Goal: Transaction & Acquisition: Obtain resource

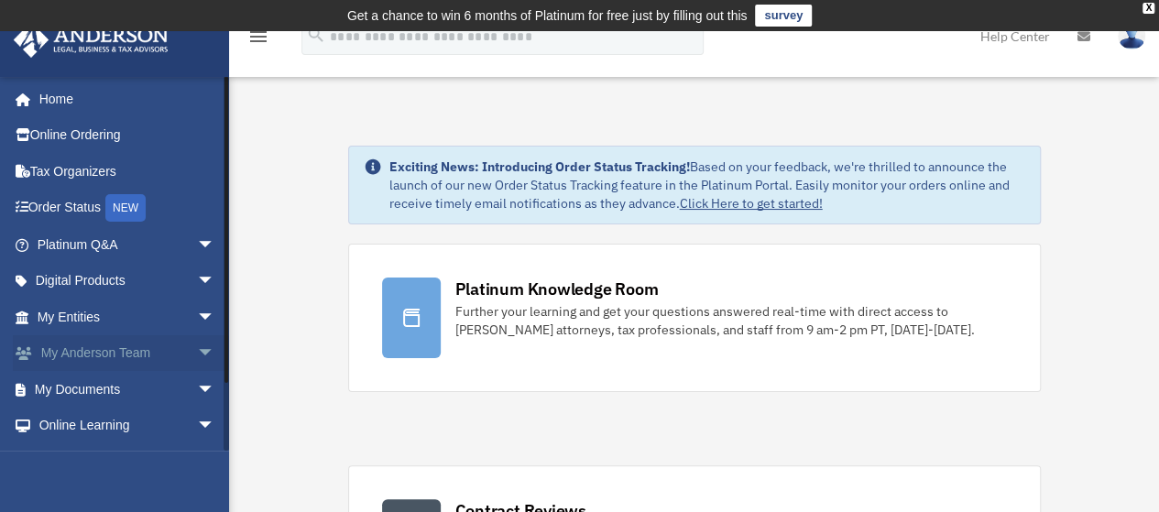
click at [154, 357] on link "My Anderson Team arrow_drop_down" at bounding box center [128, 353] width 230 height 37
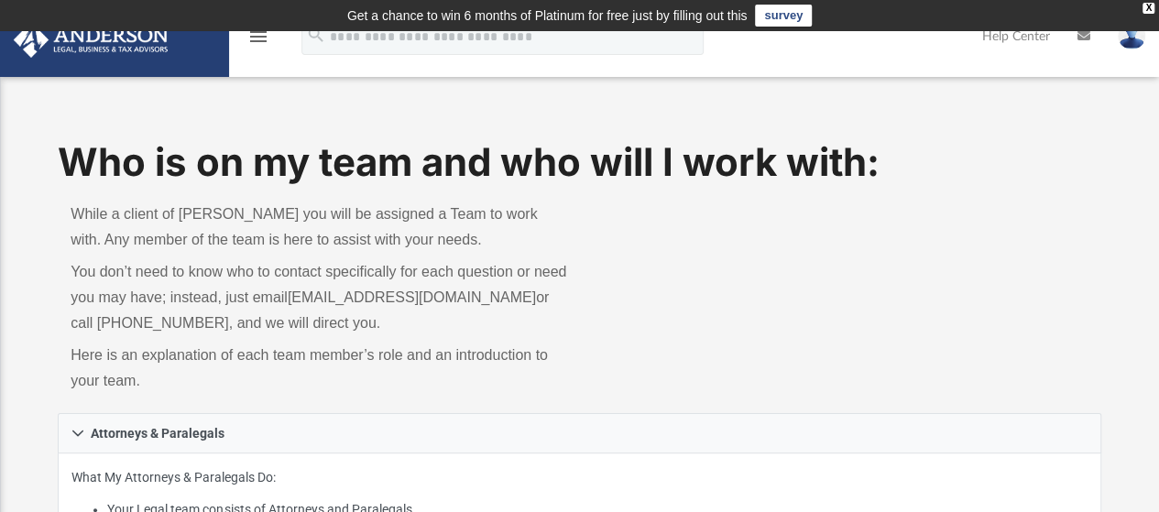
click at [257, 39] on icon "menu" at bounding box center [258, 37] width 22 height 22
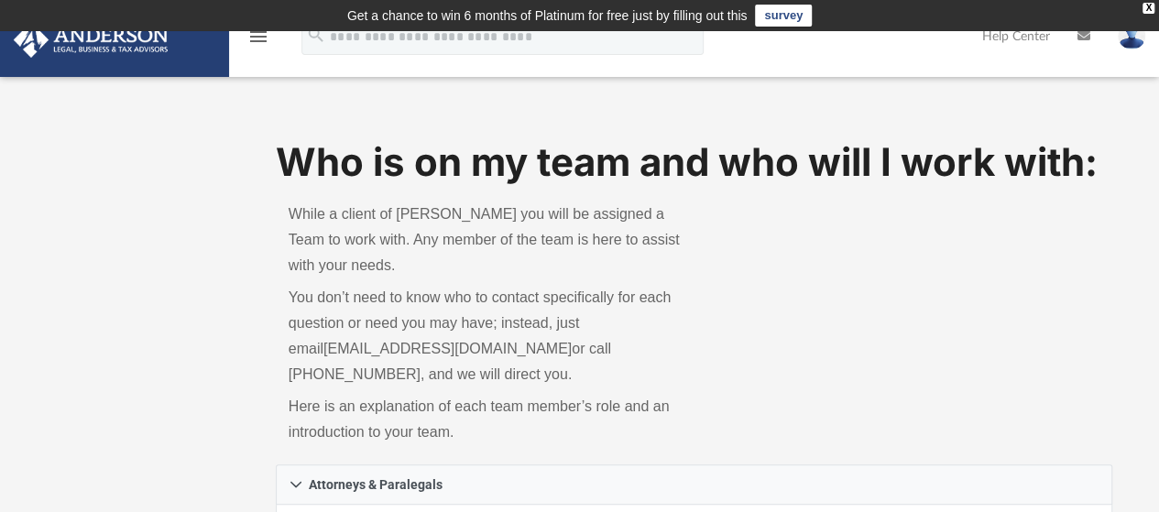
click at [148, 47] on img at bounding box center [91, 40] width 166 height 36
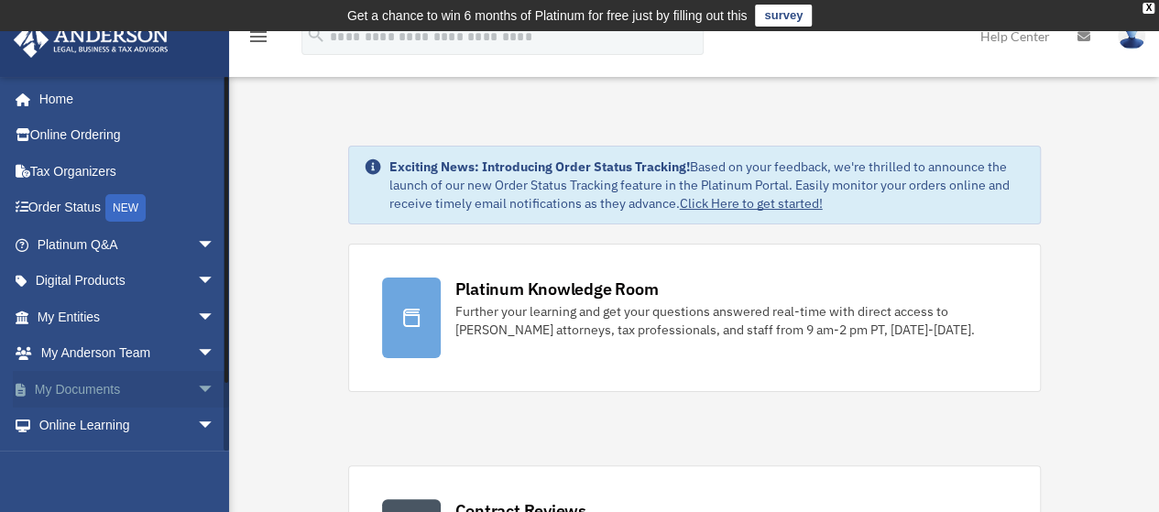
click at [170, 384] on link "My Documents arrow_drop_down" at bounding box center [128, 389] width 230 height 37
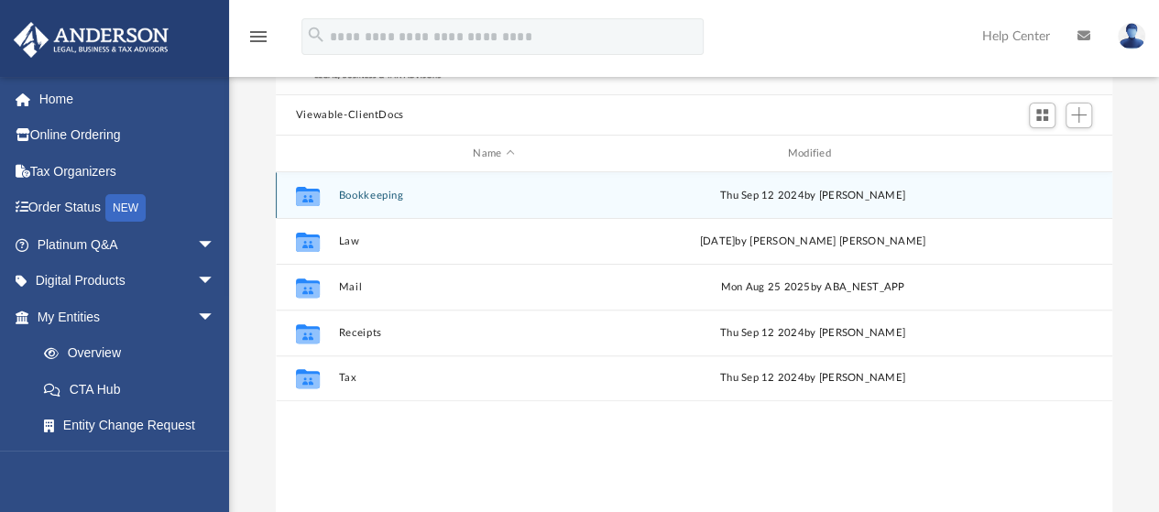
scroll to position [176, 0]
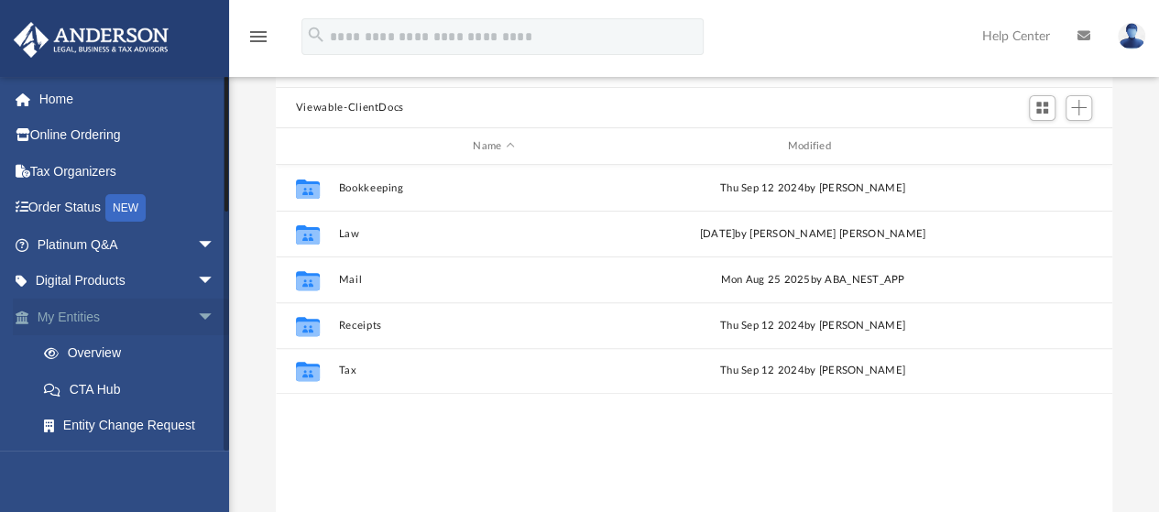
click at [197, 316] on span "arrow_drop_down" at bounding box center [215, 318] width 37 height 38
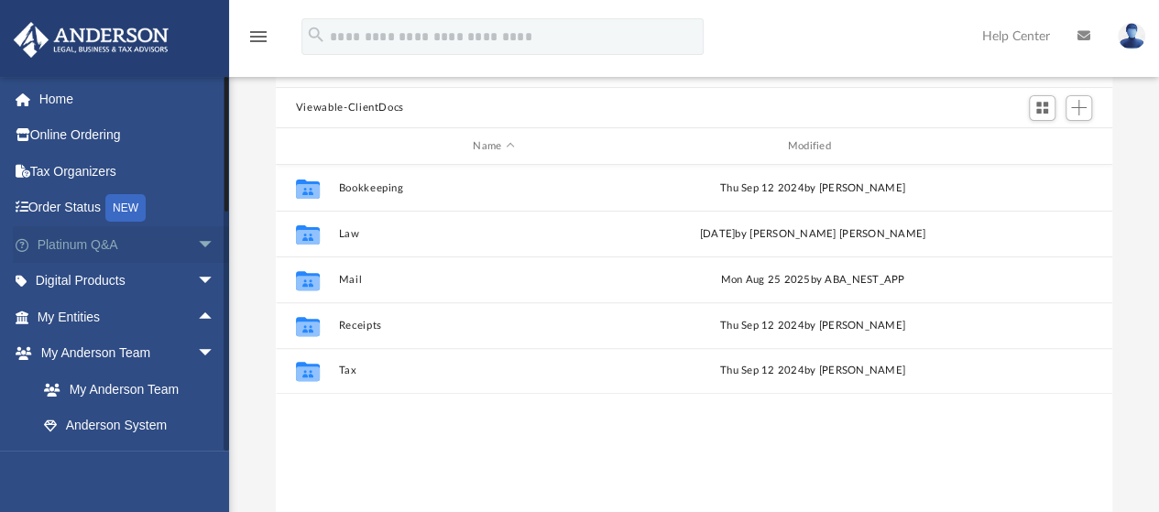
click at [197, 248] on span "arrow_drop_down" at bounding box center [215, 245] width 37 height 38
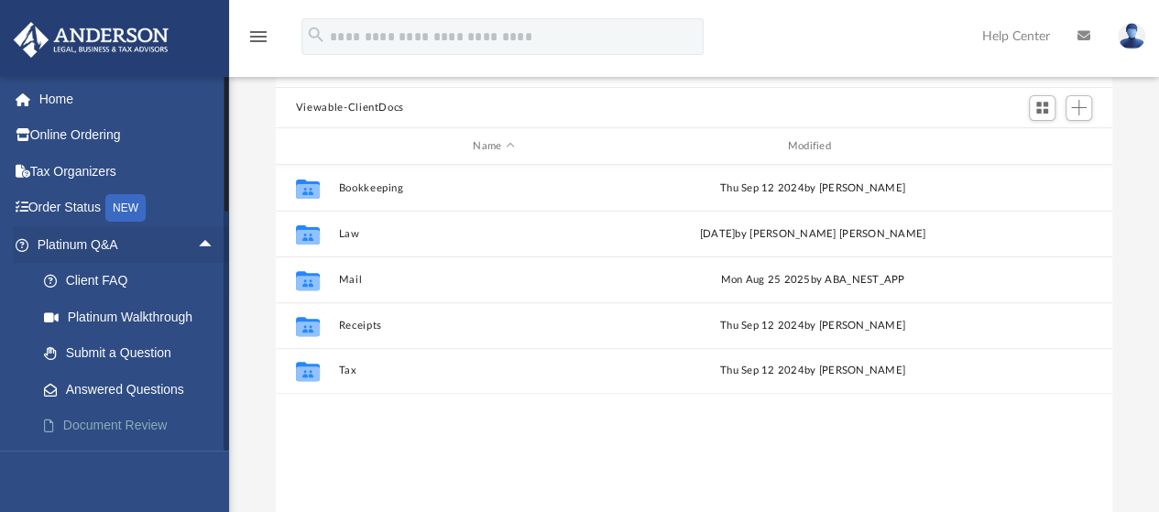
click at [181, 428] on link "Document Review" at bounding box center [134, 426] width 217 height 37
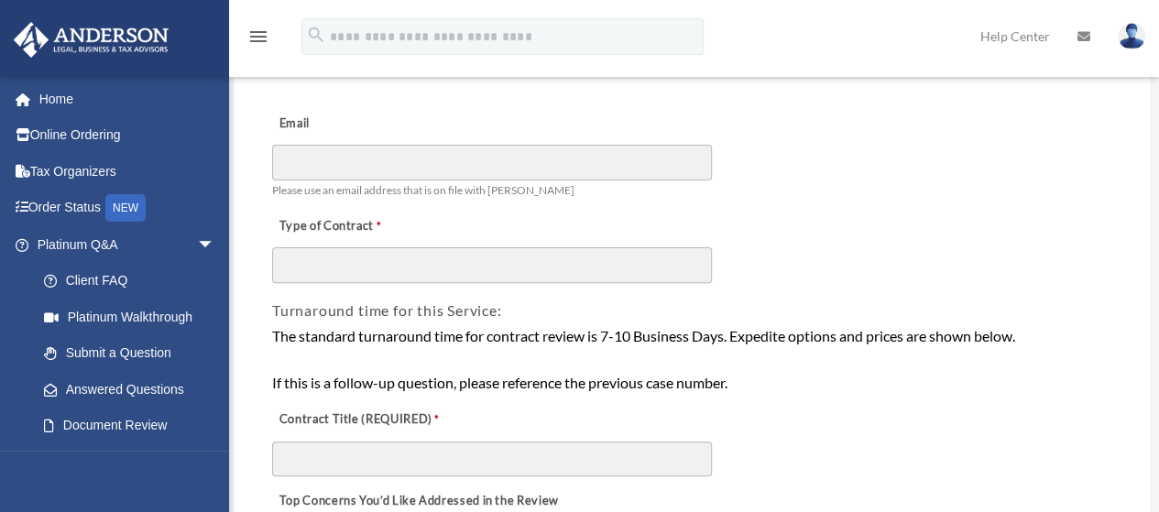
scroll to position [173, 0]
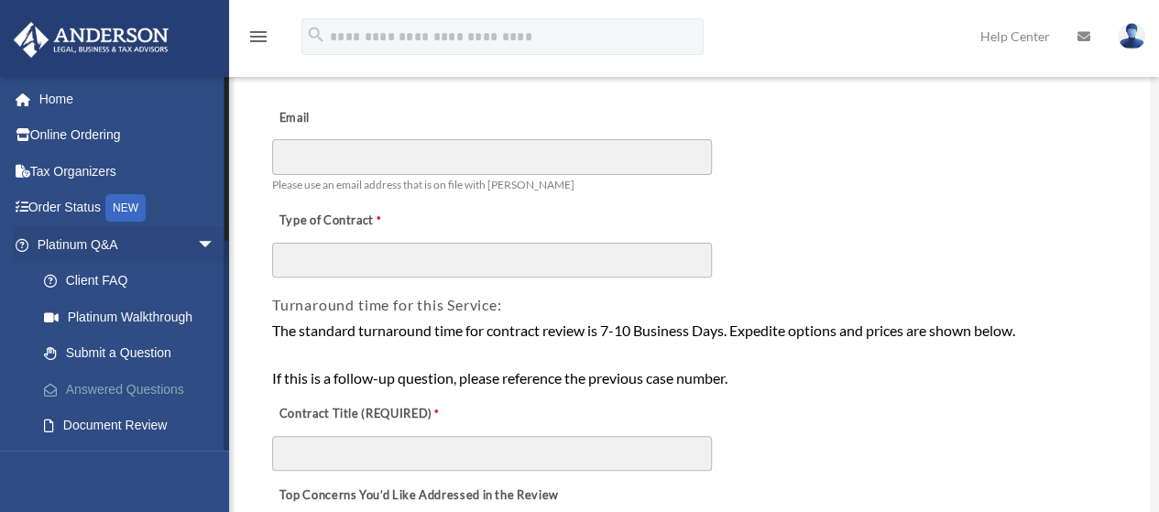
click at [157, 387] on link "Answered Questions" at bounding box center [134, 389] width 217 height 37
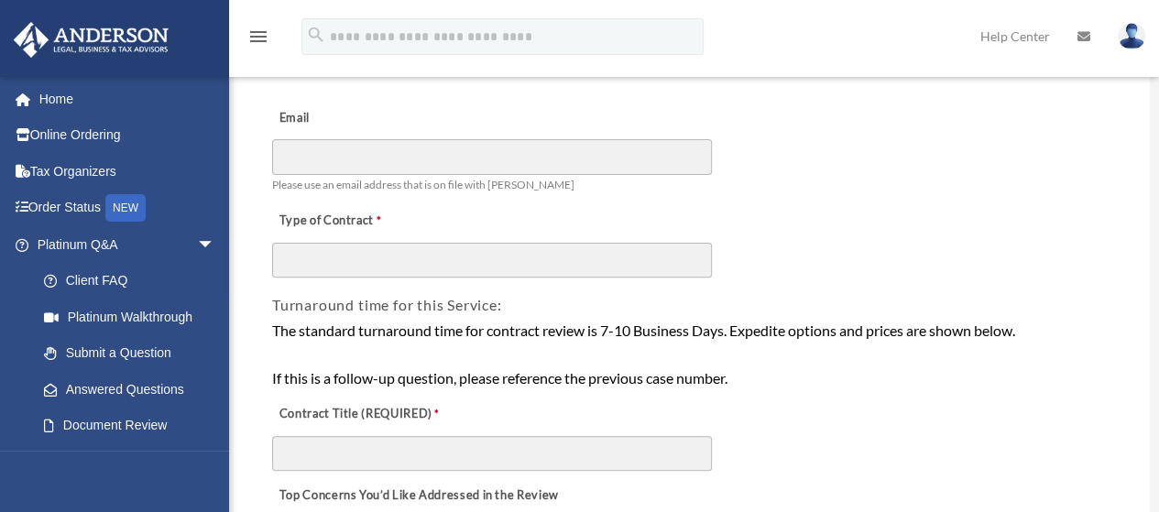
scroll to position [194, 0]
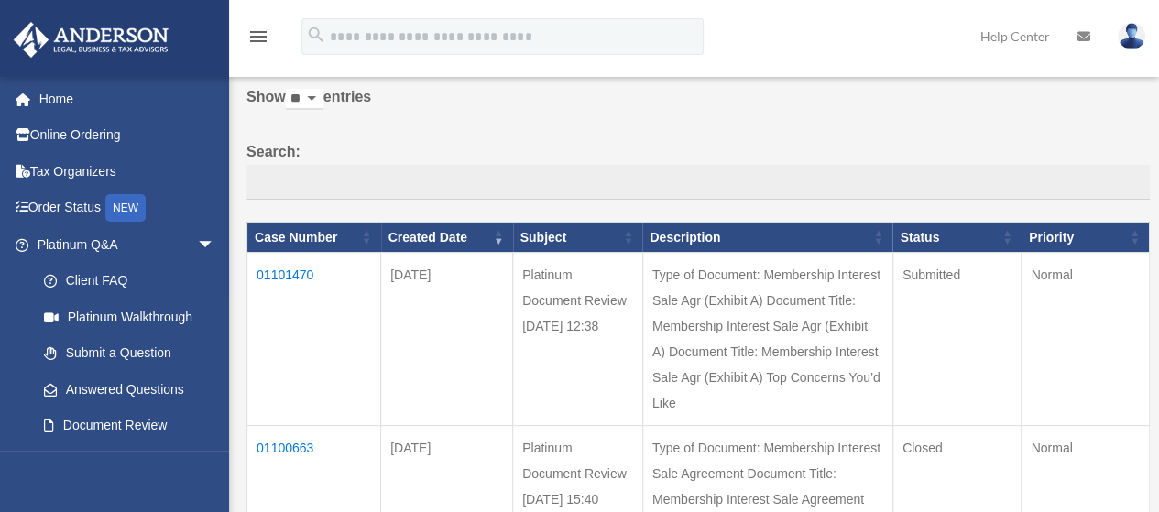
scroll to position [128, 0]
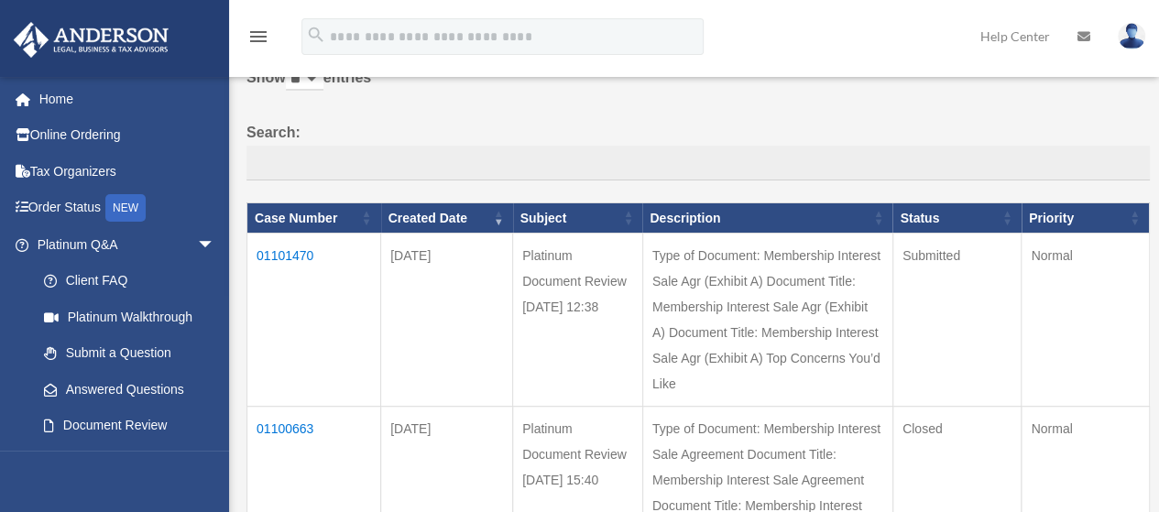
click at [290, 477] on td "01100663" at bounding box center [314, 493] width 134 height 173
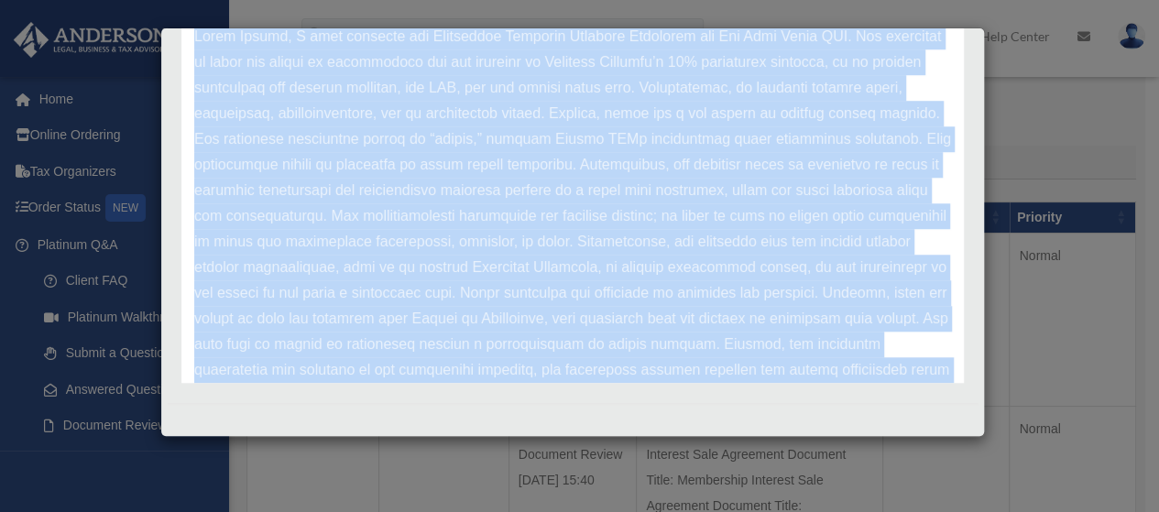
scroll to position [153, 0]
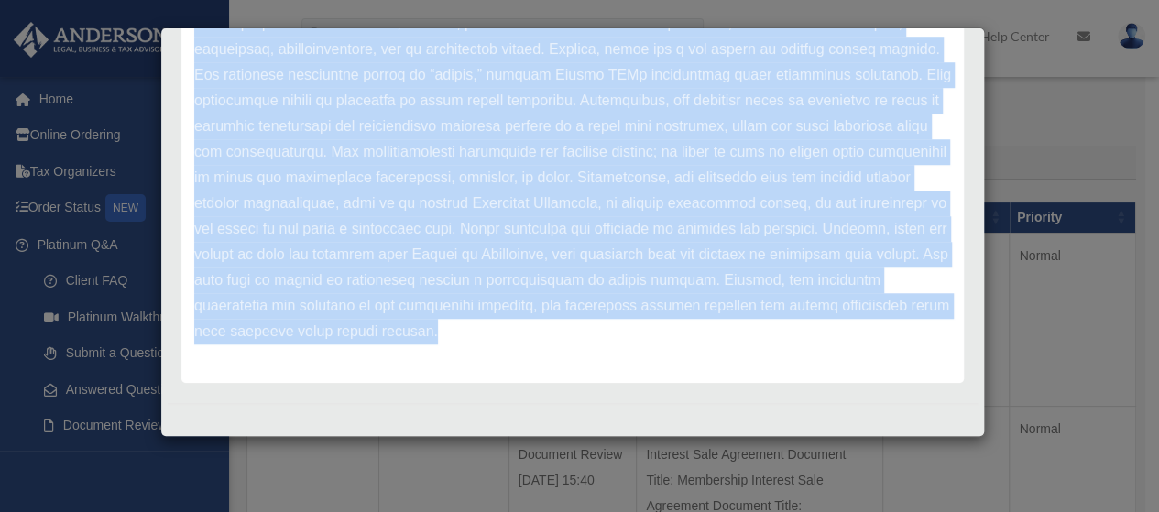
drag, startPoint x: 194, startPoint y: 78, endPoint x: 806, endPoint y: 340, distance: 665.8
click at [806, 340] on div "Update date : 09-08-2025" at bounding box center [572, 152] width 782 height 462
copy div "Update date : 09-08-2025 Hello Jaymee, I have reviewed the Membership Interest …"
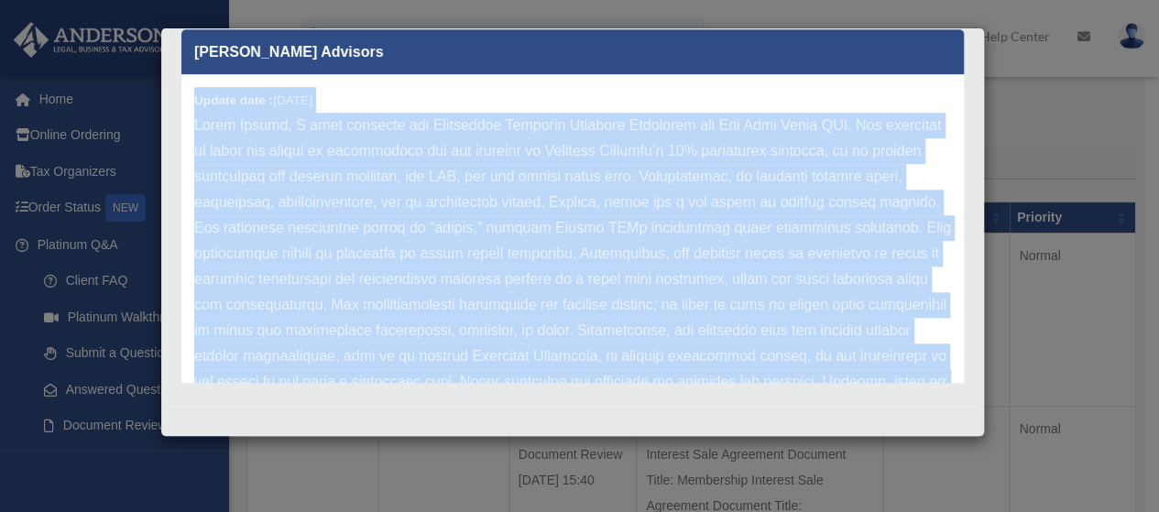
scroll to position [152, 0]
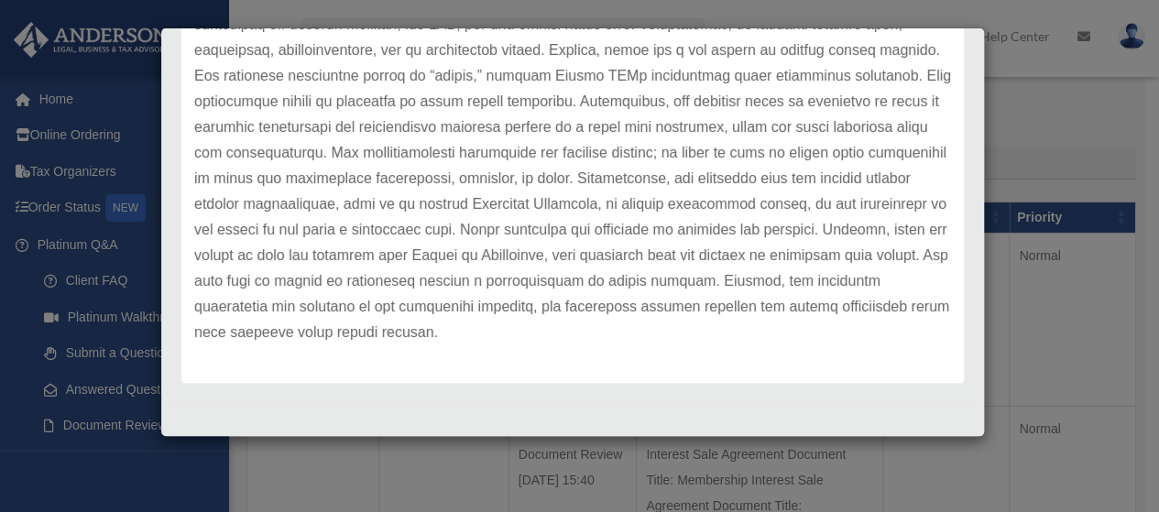
click at [1081, 134] on div "Case Detail × Platinum Document Review 09/05/2025 15:40 Case Number 01100663 Cr…" at bounding box center [579, 256] width 1159 height 512
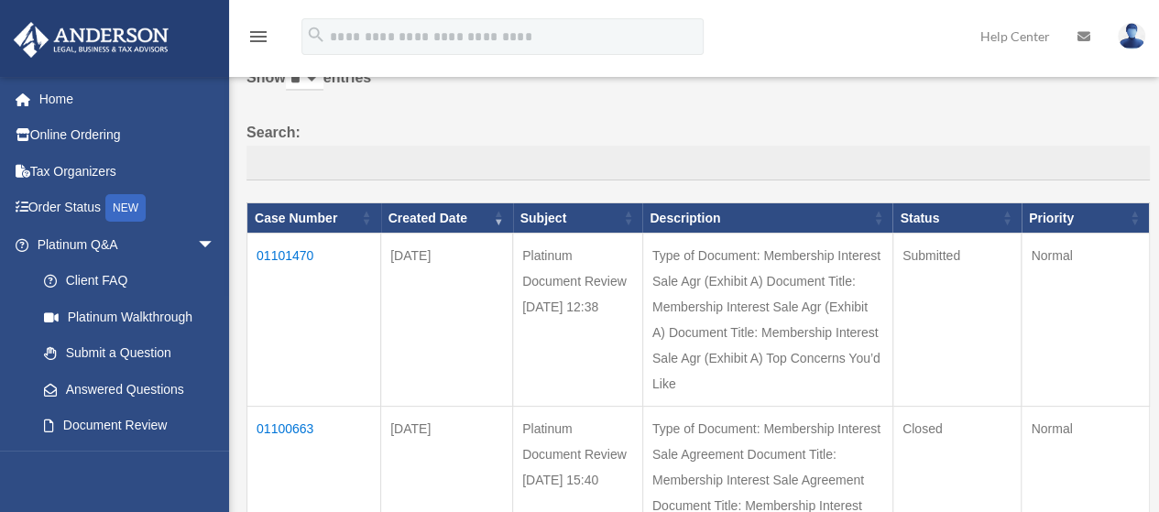
click at [292, 256] on td "01101470" at bounding box center [314, 320] width 134 height 173
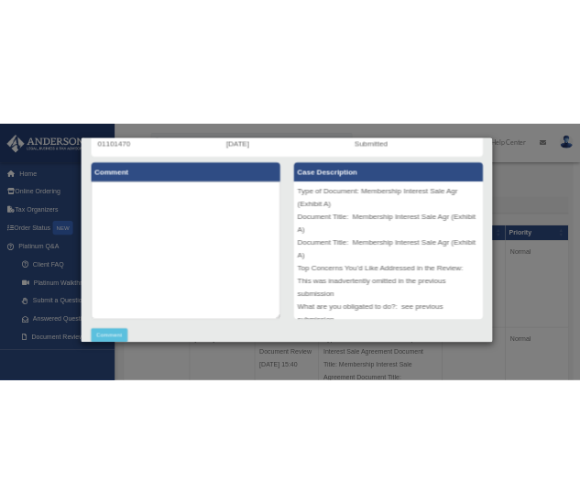
scroll to position [0, 0]
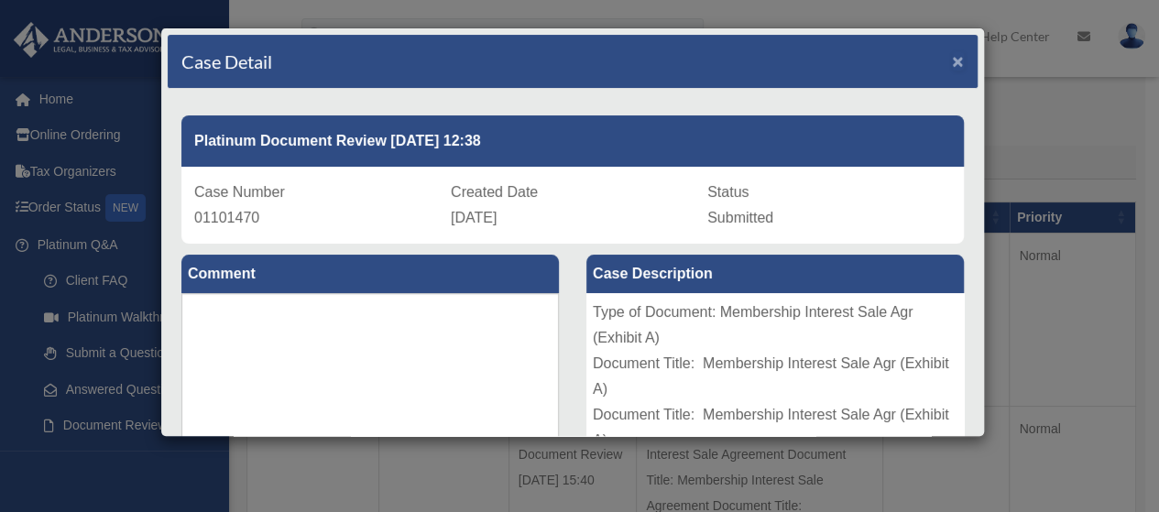
click at [952, 61] on span "×" at bounding box center [958, 60] width 12 height 21
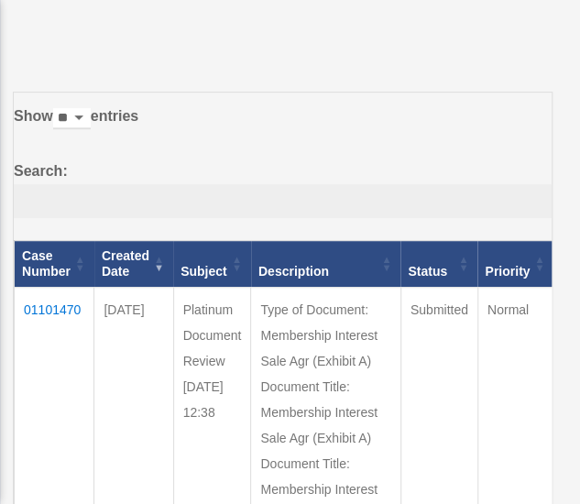
click at [242, 184] on input "Search:" at bounding box center [283, 201] width 538 height 35
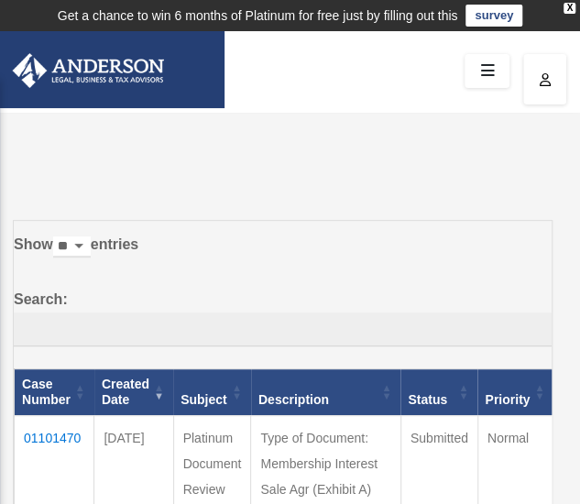
click at [491, 72] on icon at bounding box center [487, 71] width 27 height 28
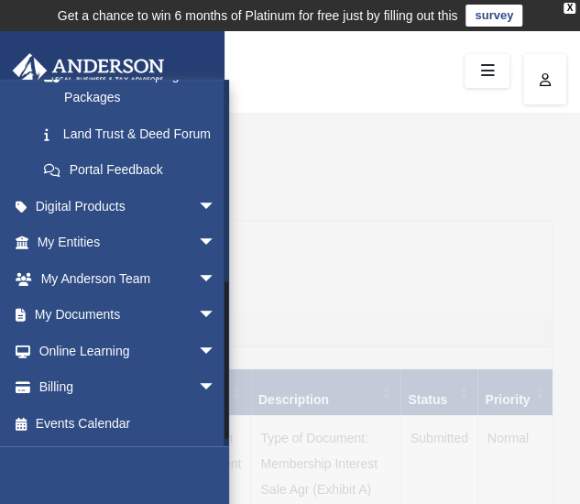
scroll to position [470, 0]
click at [139, 355] on link "Online Learning arrow_drop_down" at bounding box center [128, 351] width 230 height 37
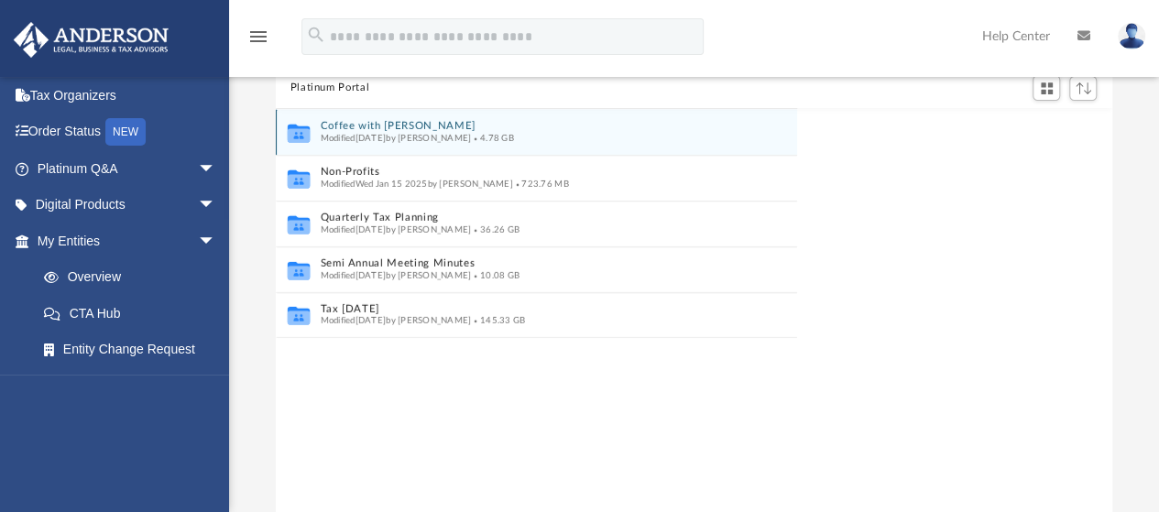
scroll to position [402, 823]
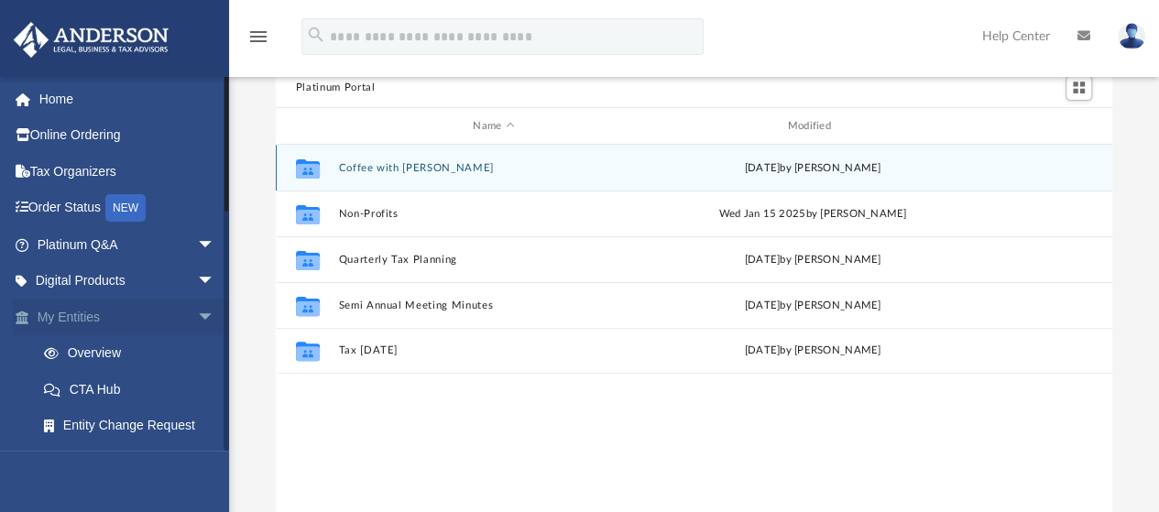
click at [197, 313] on span "arrow_drop_down" at bounding box center [215, 318] width 37 height 38
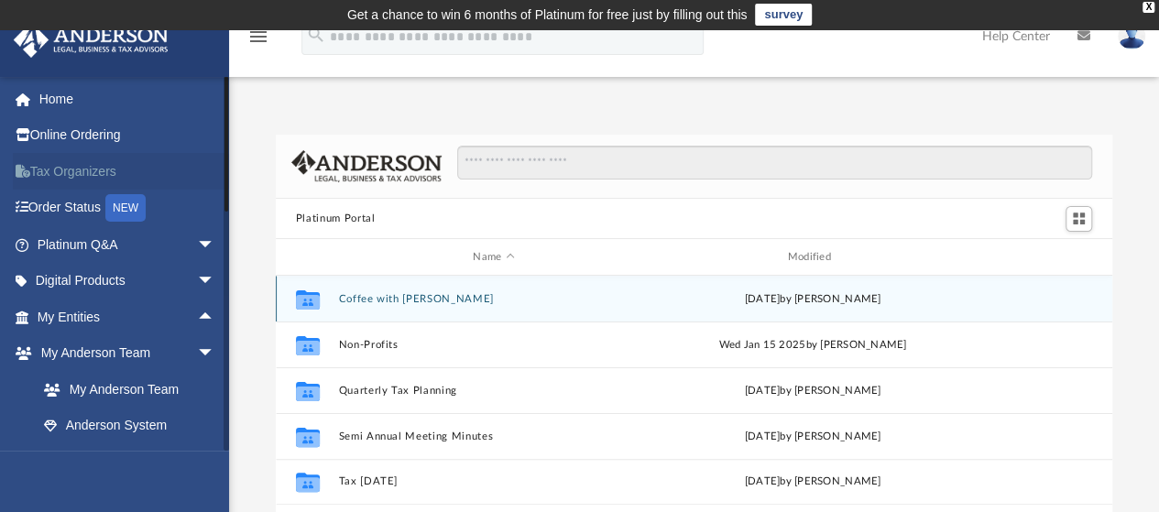
scroll to position [0, 0]
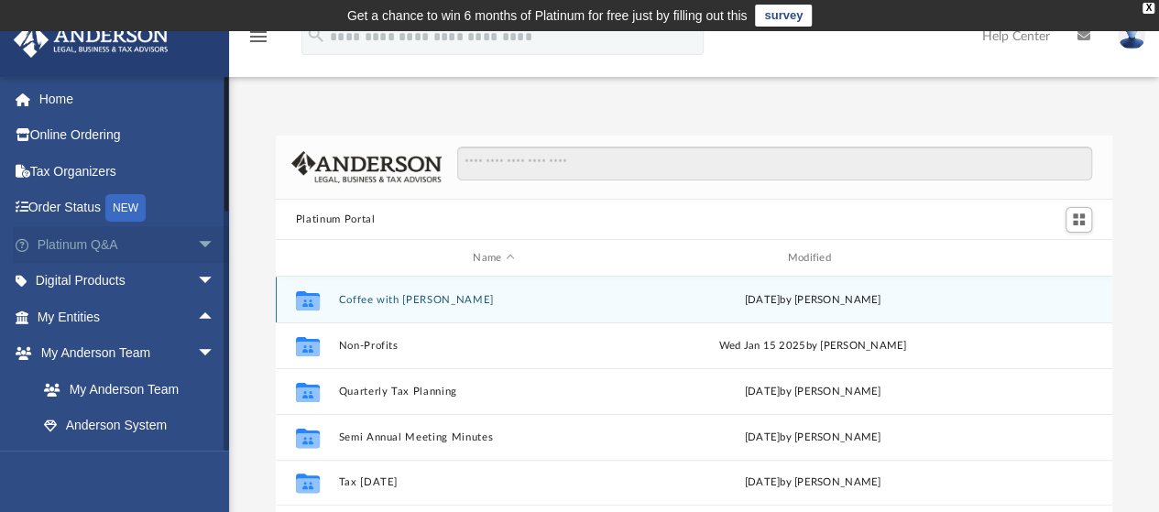
click at [134, 248] on link "Platinum Q&A arrow_drop_down" at bounding box center [128, 244] width 230 height 37
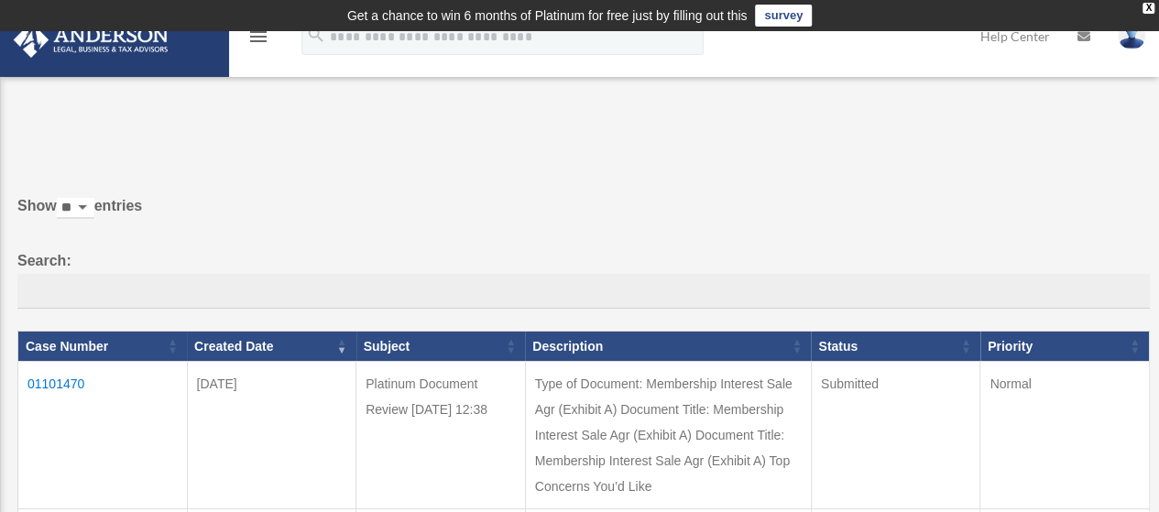
click at [255, 47] on icon "menu" at bounding box center [258, 37] width 22 height 22
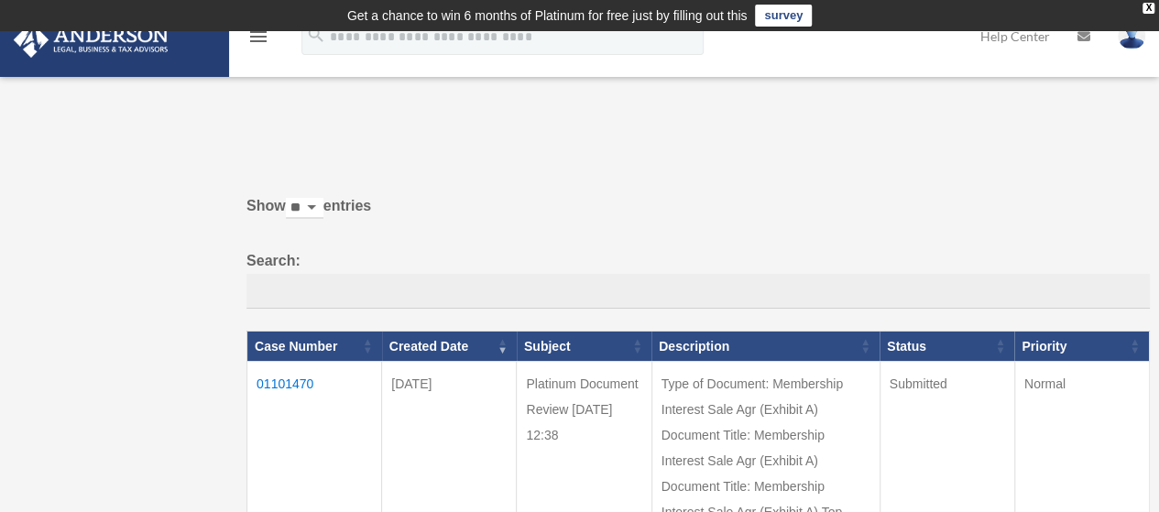
click at [256, 38] on icon "menu" at bounding box center [258, 37] width 22 height 22
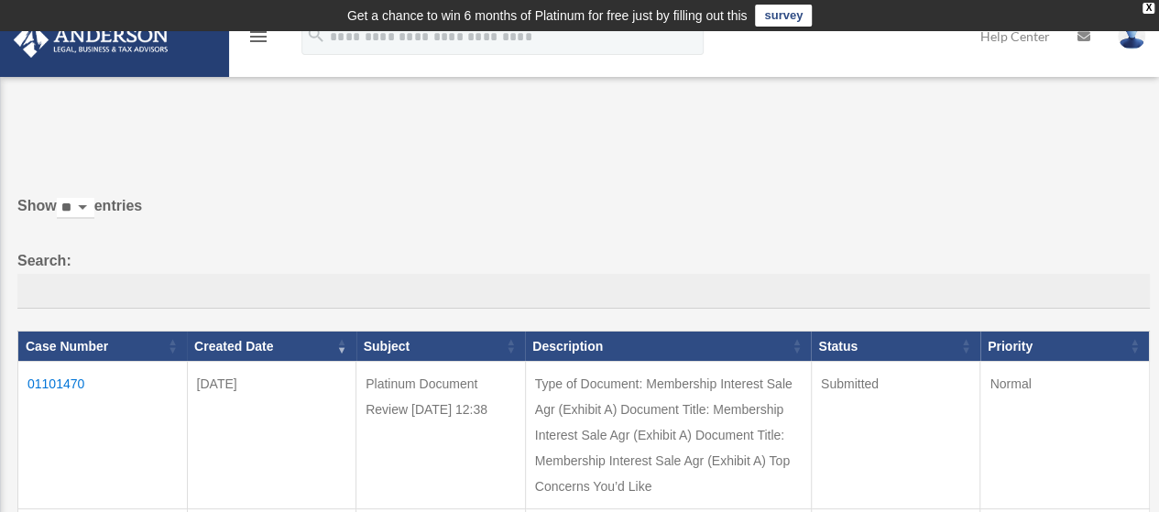
click at [256, 38] on icon "menu" at bounding box center [258, 37] width 22 height 22
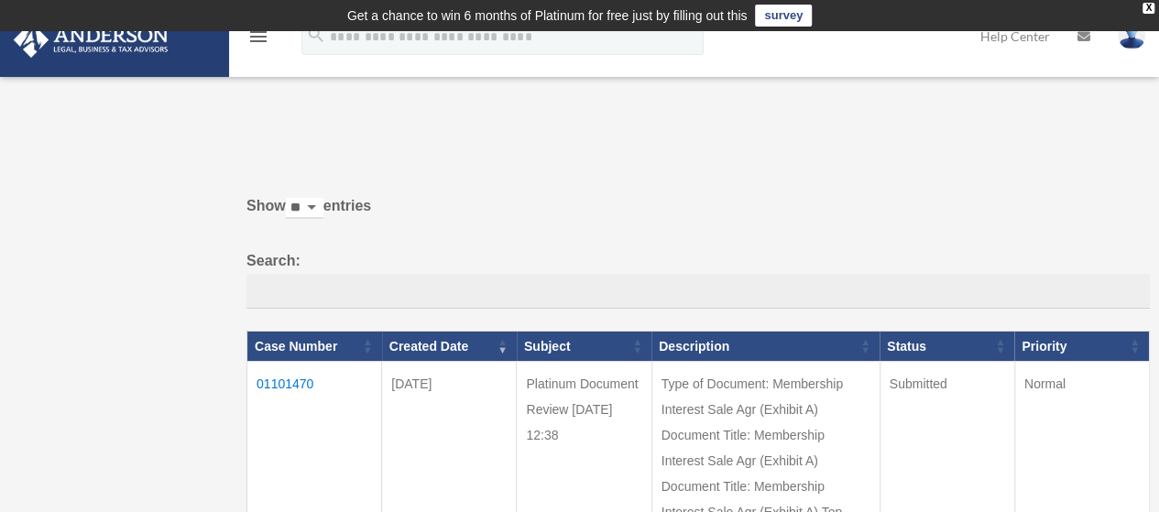
click at [242, 30] on td "Get a chance to win 6 months of Platinum for free just by filling out this surv…" at bounding box center [579, 15] width 1159 height 31
click at [253, 41] on icon "menu" at bounding box center [258, 37] width 22 height 22
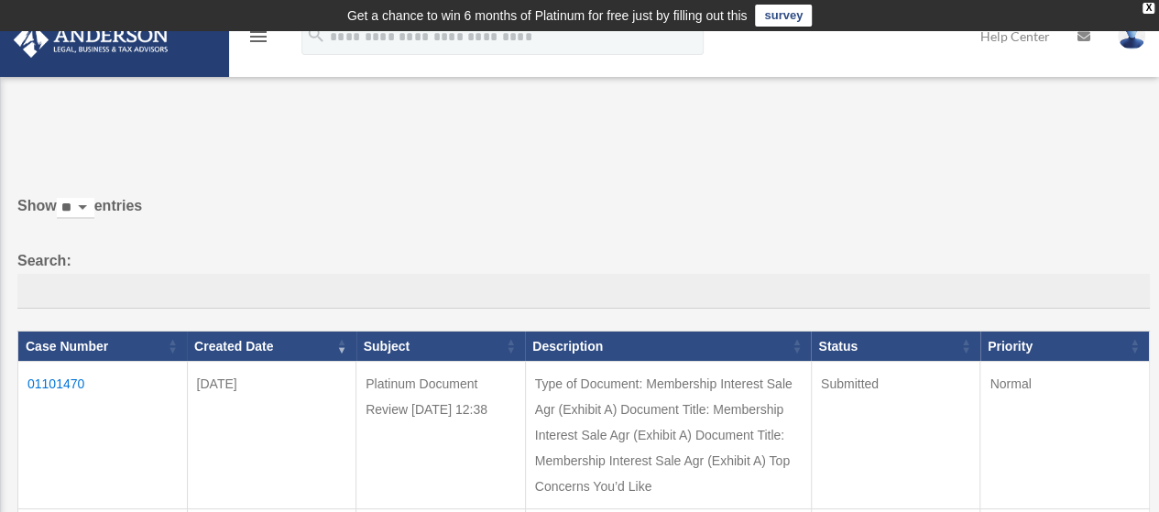
click at [253, 45] on icon "menu" at bounding box center [258, 37] width 22 height 22
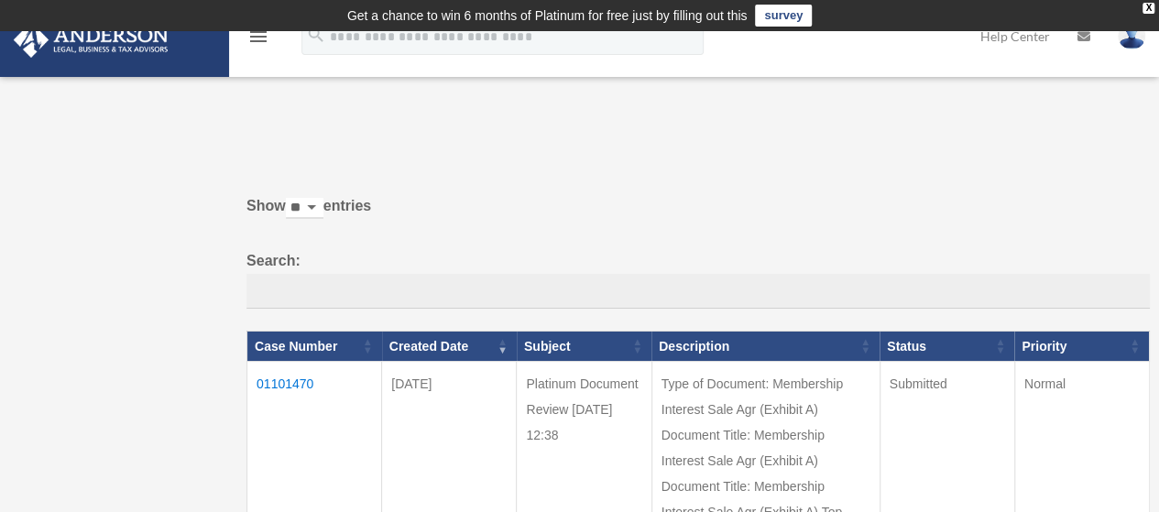
click at [138, 49] on img at bounding box center [91, 40] width 166 height 36
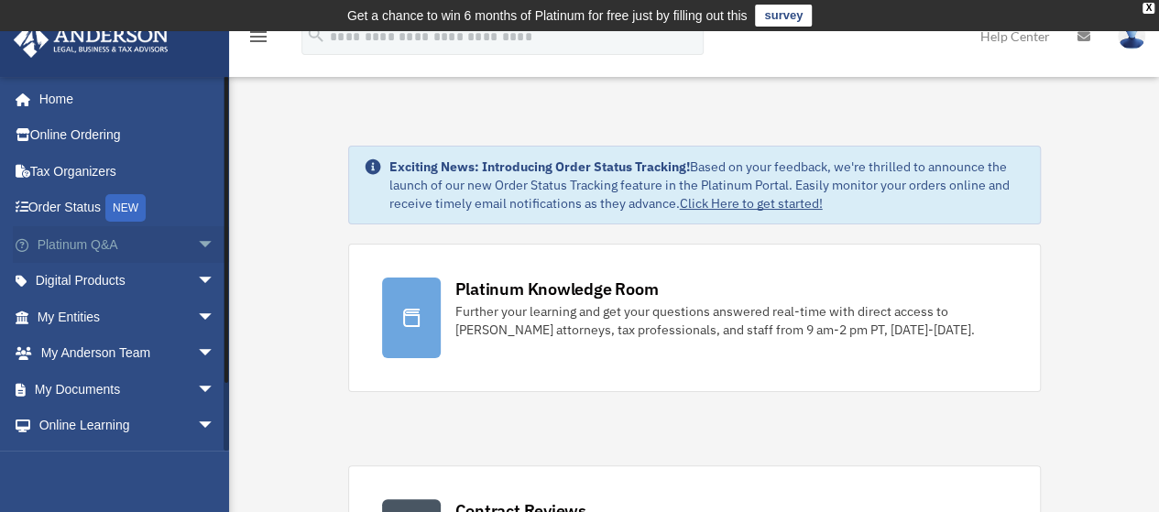
click at [197, 242] on span "arrow_drop_down" at bounding box center [215, 245] width 37 height 38
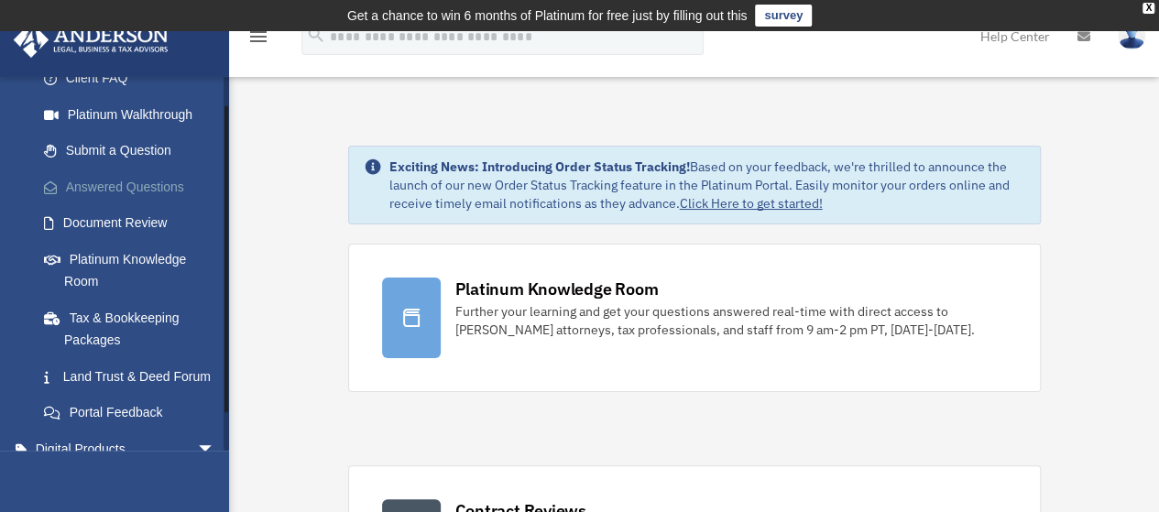
scroll to position [203, 0]
click at [174, 272] on link "Platinum Knowledge Room" at bounding box center [134, 269] width 217 height 59
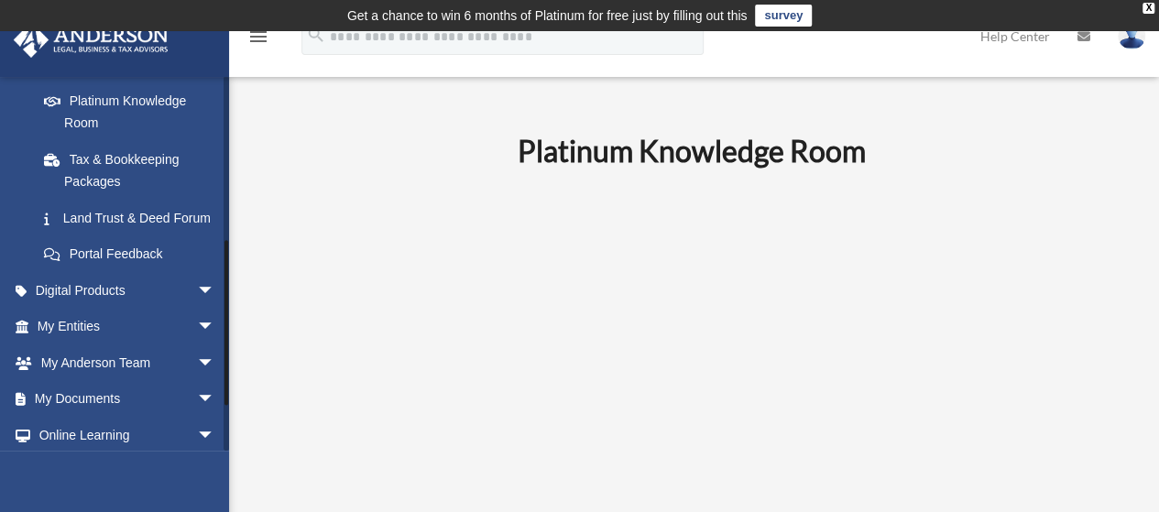
scroll to position [363, 0]
click at [197, 308] on span "arrow_drop_down" at bounding box center [215, 289] width 37 height 38
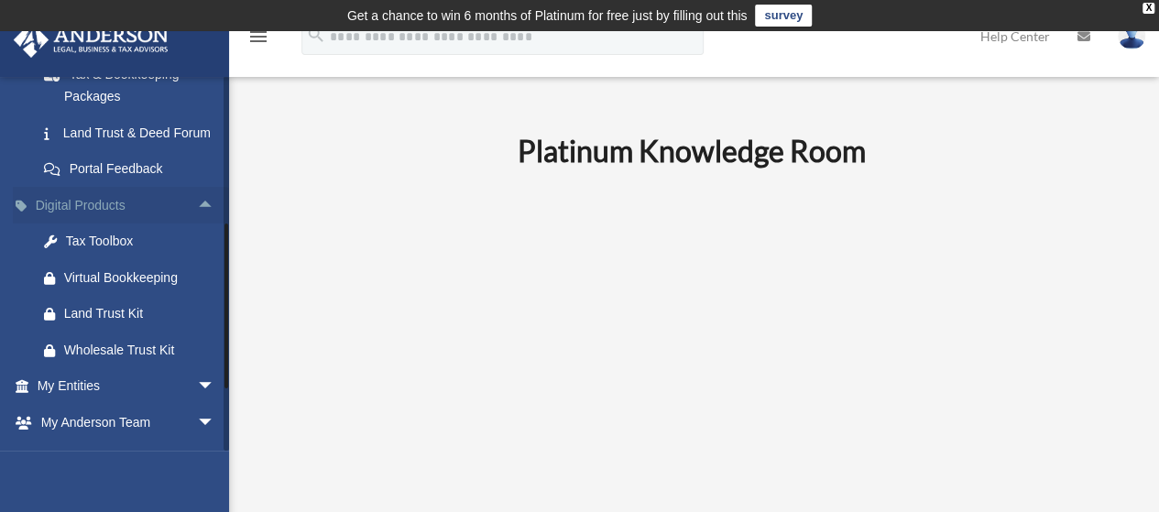
scroll to position [457, 0]
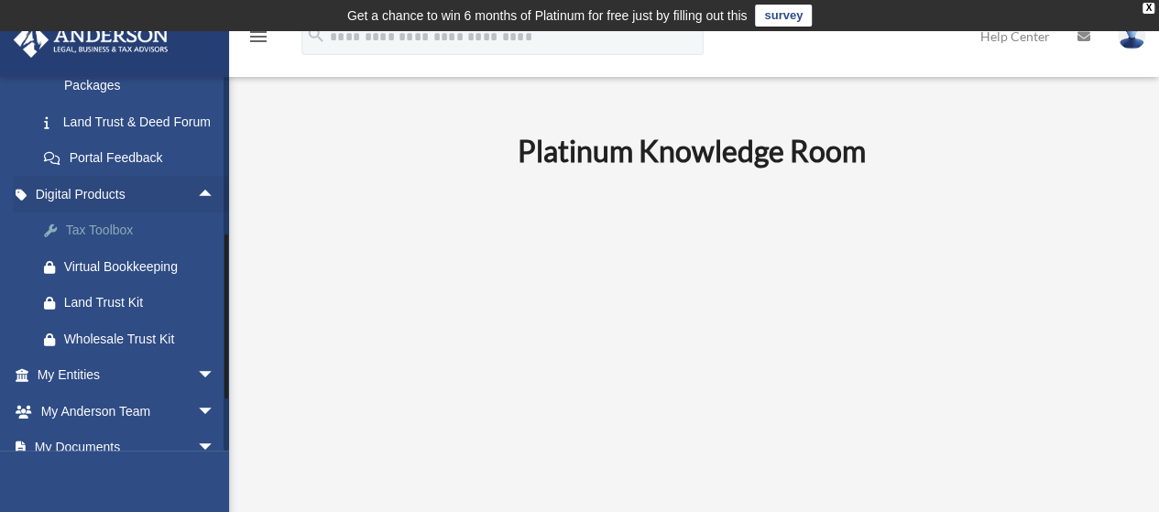
click at [128, 242] on div "Tax Toolbox" at bounding box center [142, 230] width 156 height 23
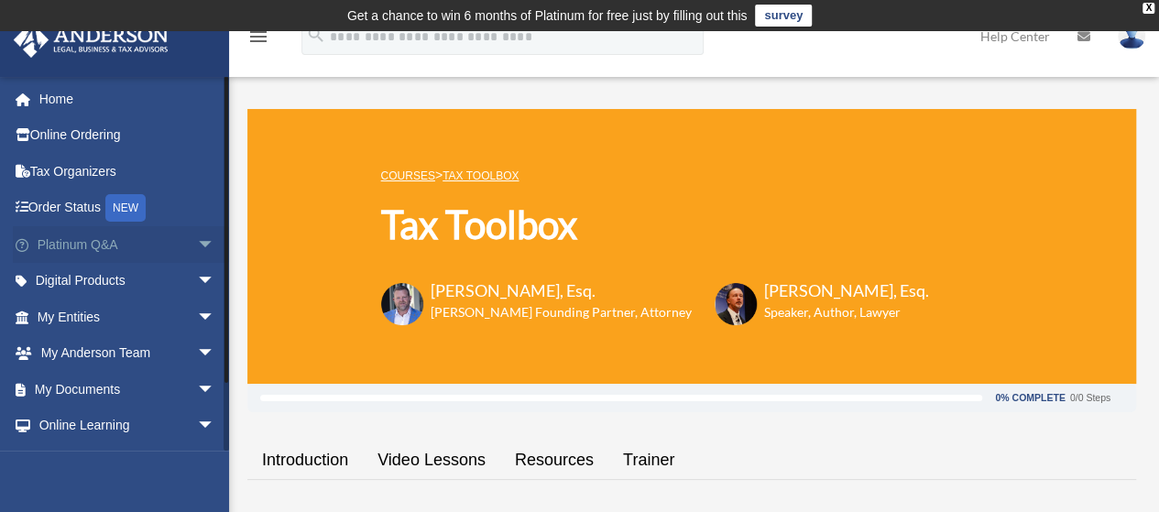
click at [197, 243] on span "arrow_drop_down" at bounding box center [215, 245] width 37 height 38
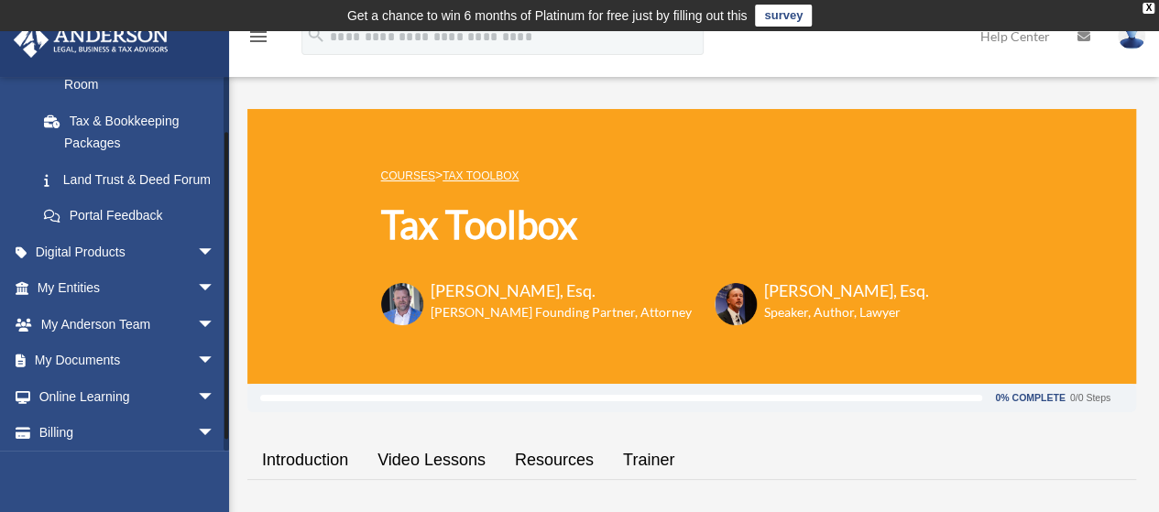
scroll to position [412, 0]
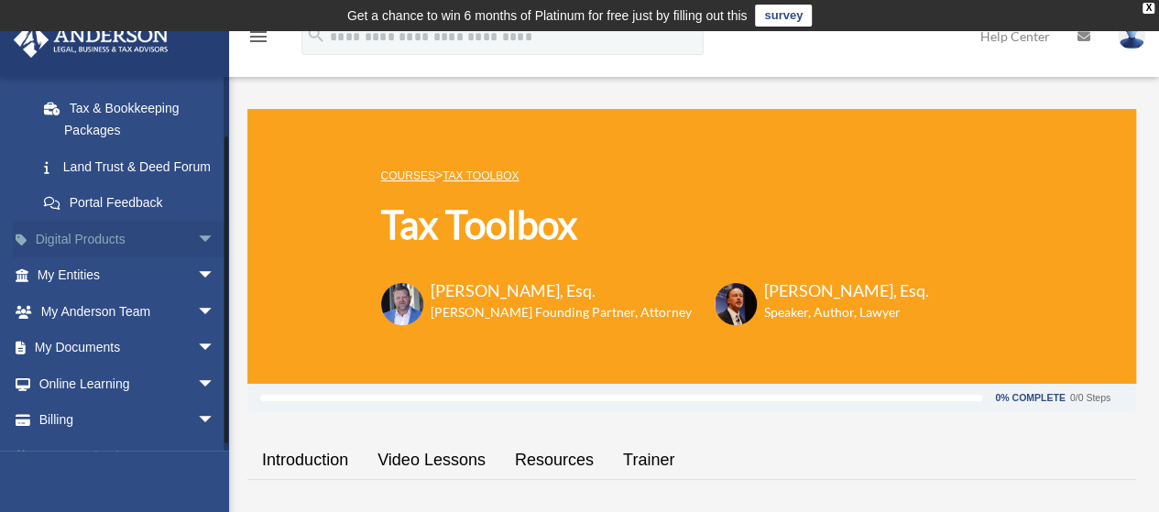
click at [197, 258] on span "arrow_drop_down" at bounding box center [215, 240] width 37 height 38
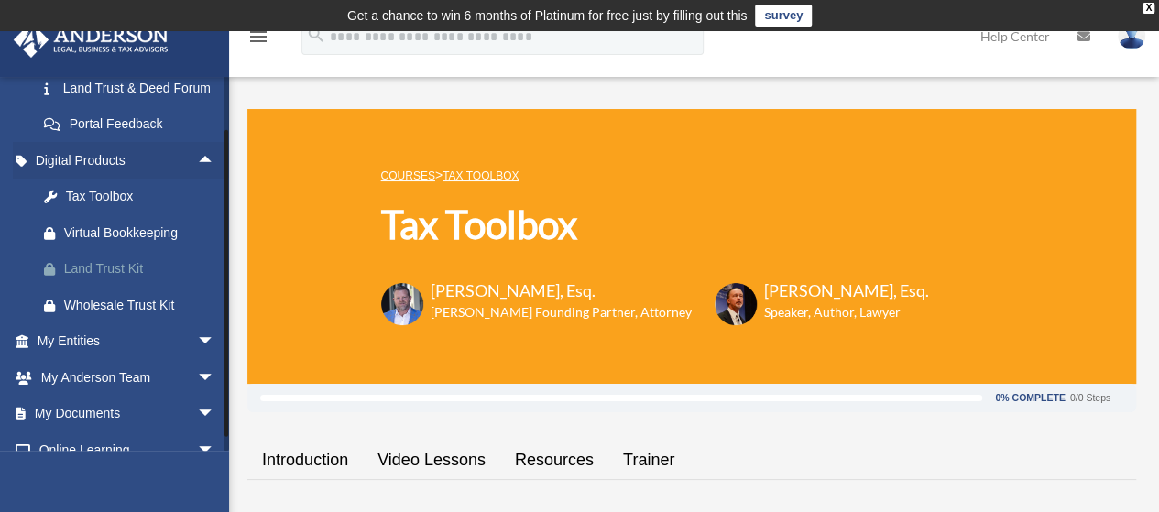
scroll to position [495, 0]
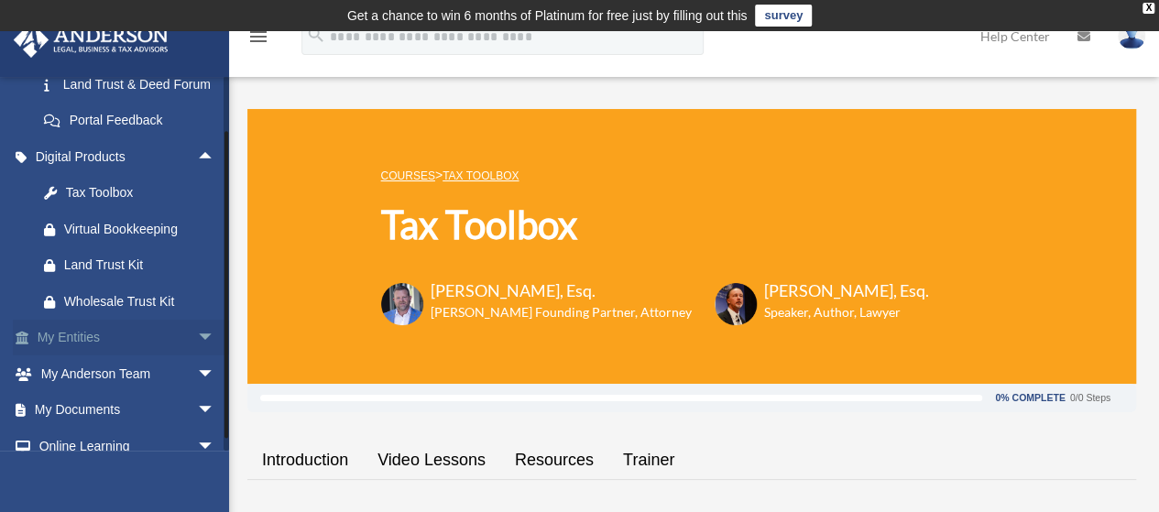
click at [197, 357] on span "arrow_drop_down" at bounding box center [215, 339] width 37 height 38
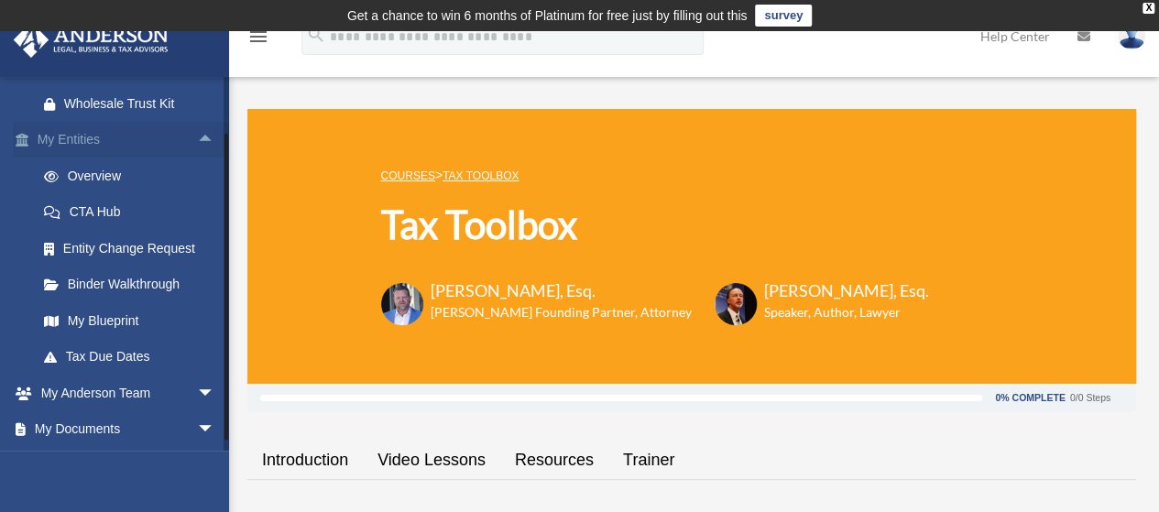
scroll to position [696, 0]
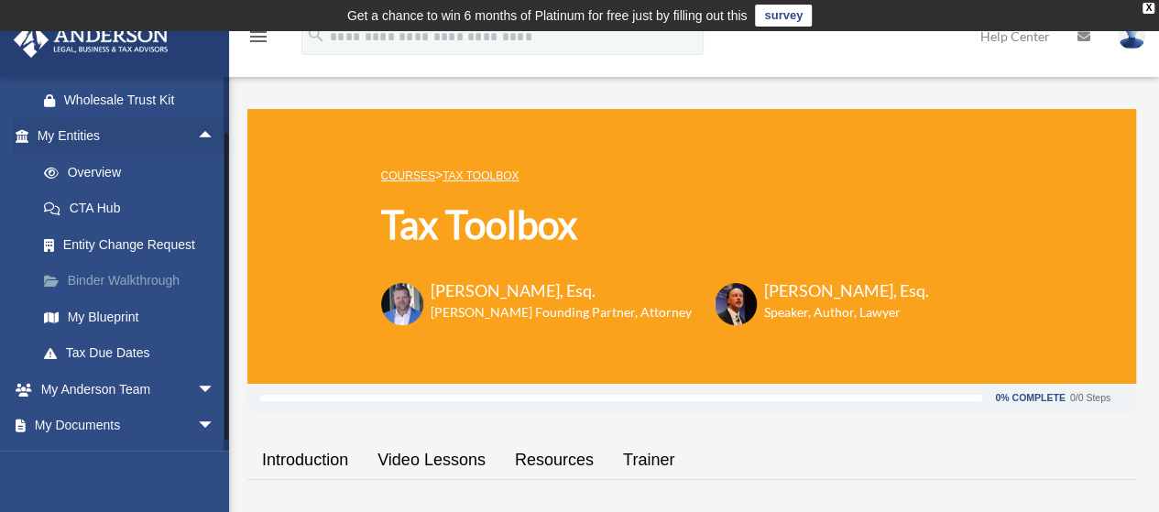
click at [183, 300] on link "Binder Walkthrough" at bounding box center [134, 281] width 217 height 37
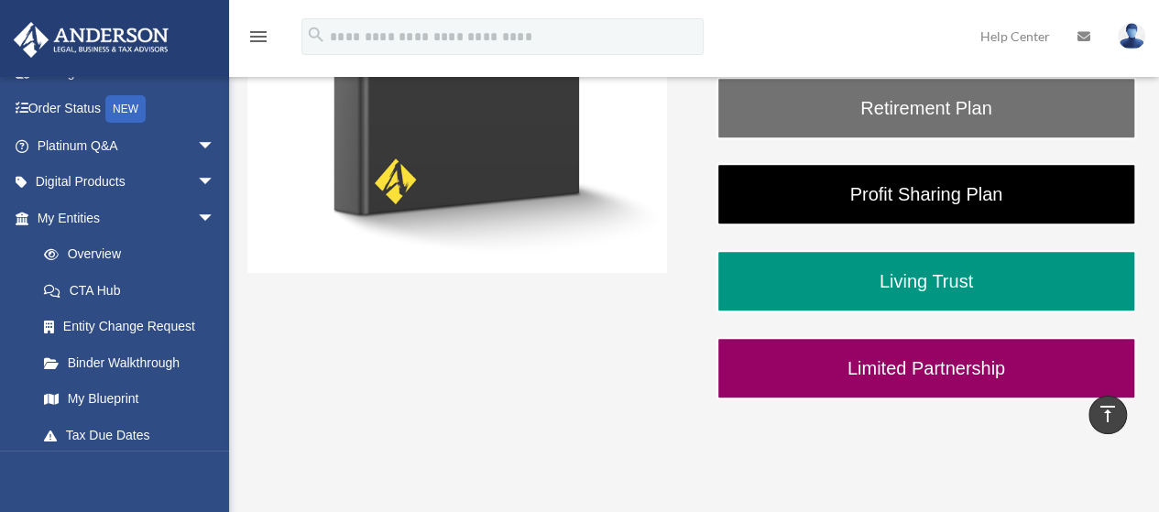
scroll to position [511, 0]
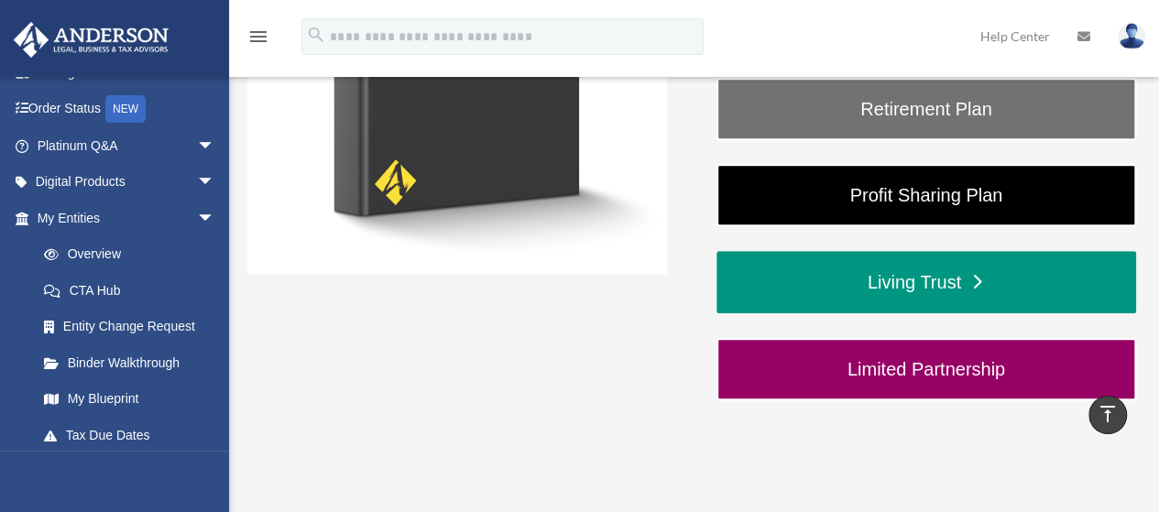
click at [782, 288] on link "Living Trust" at bounding box center [927, 282] width 420 height 62
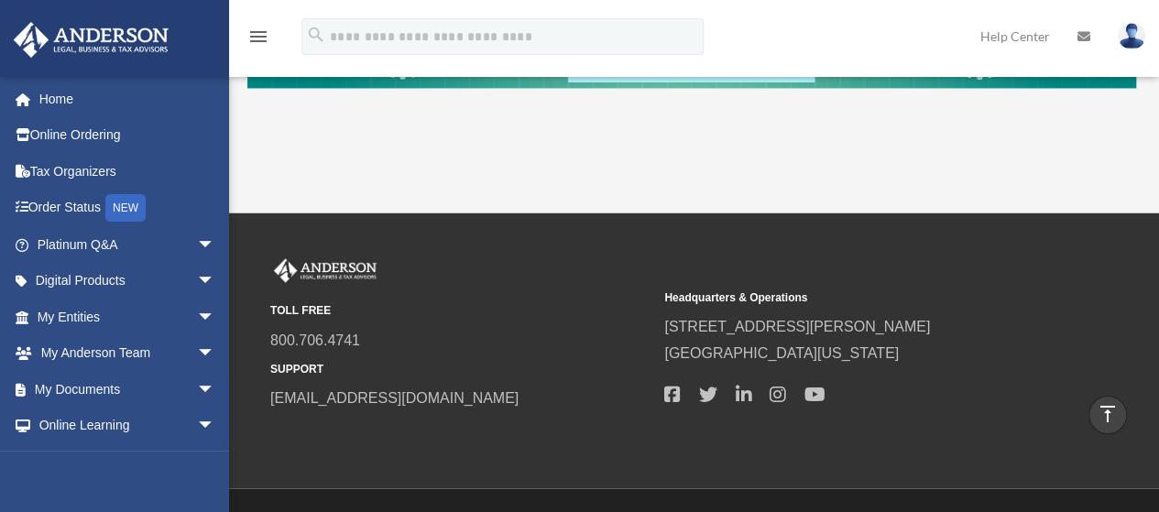
scroll to position [1442, 0]
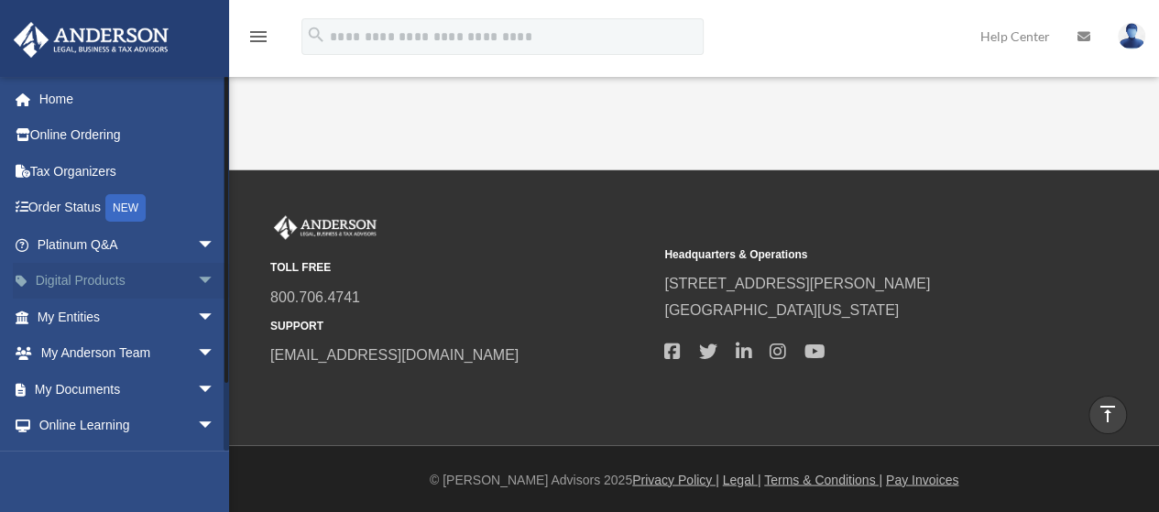
click at [197, 287] on span "arrow_drop_down" at bounding box center [215, 282] width 37 height 38
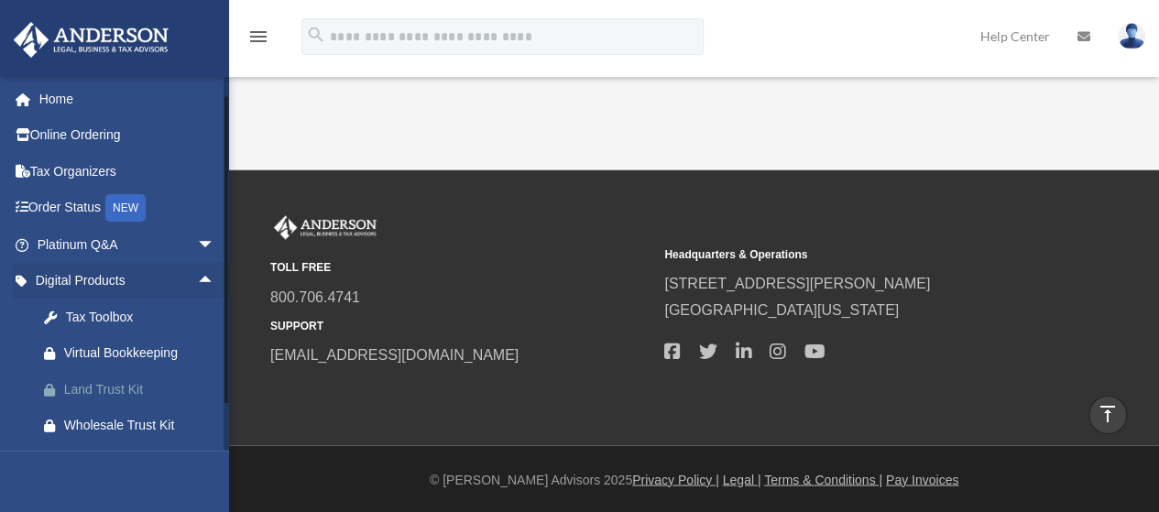
scroll to position [213, 0]
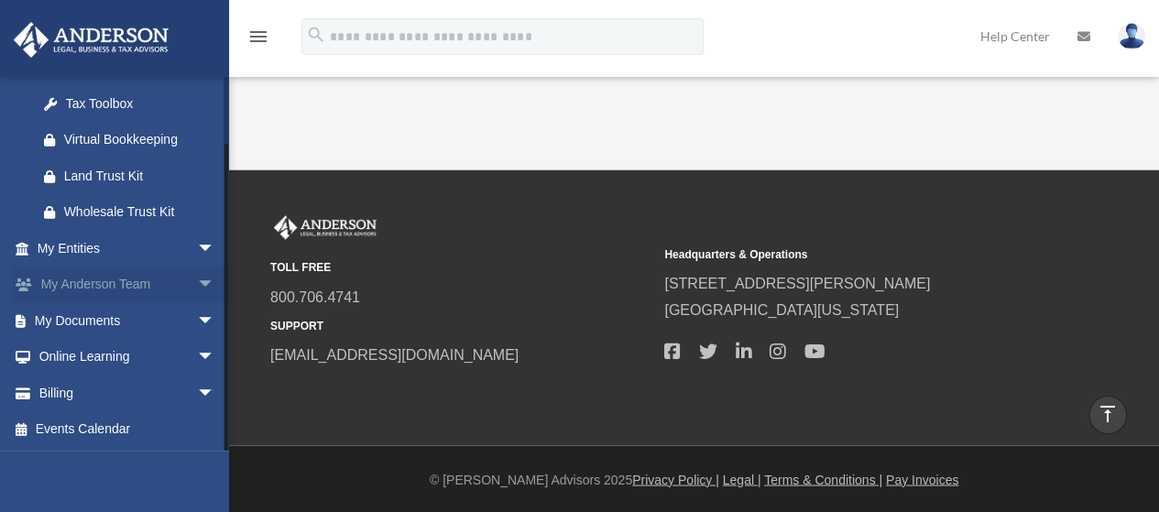
click at [197, 282] on span "arrow_drop_down" at bounding box center [215, 286] width 37 height 38
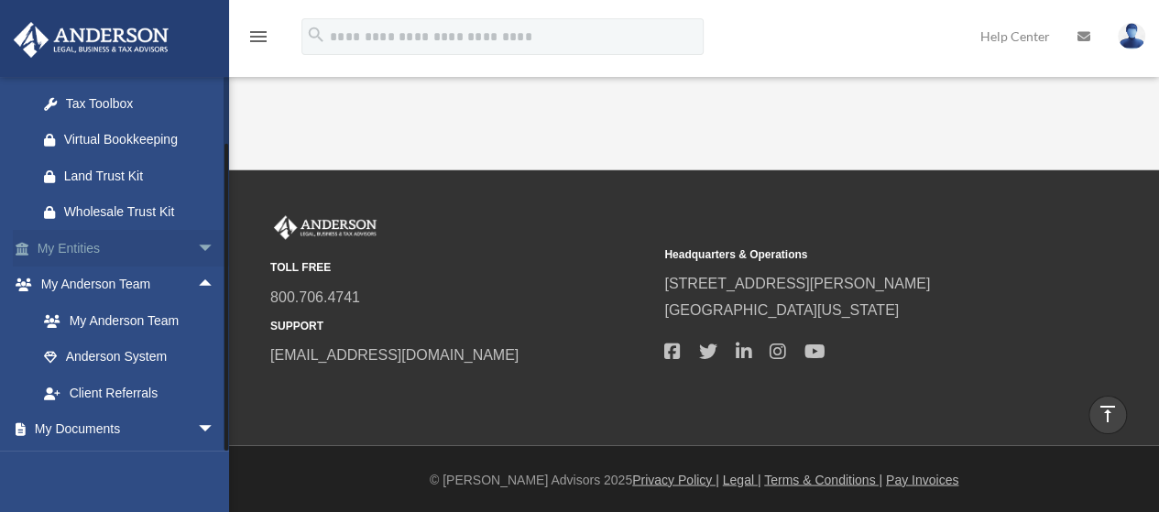
click at [197, 248] on span "arrow_drop_down" at bounding box center [215, 249] width 37 height 38
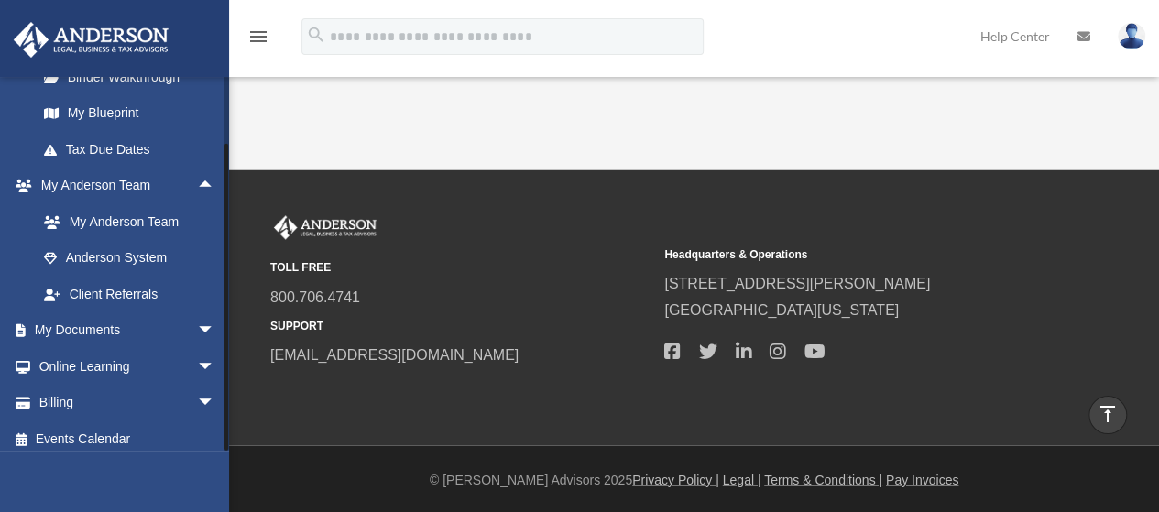
scroll to position [539, 0]
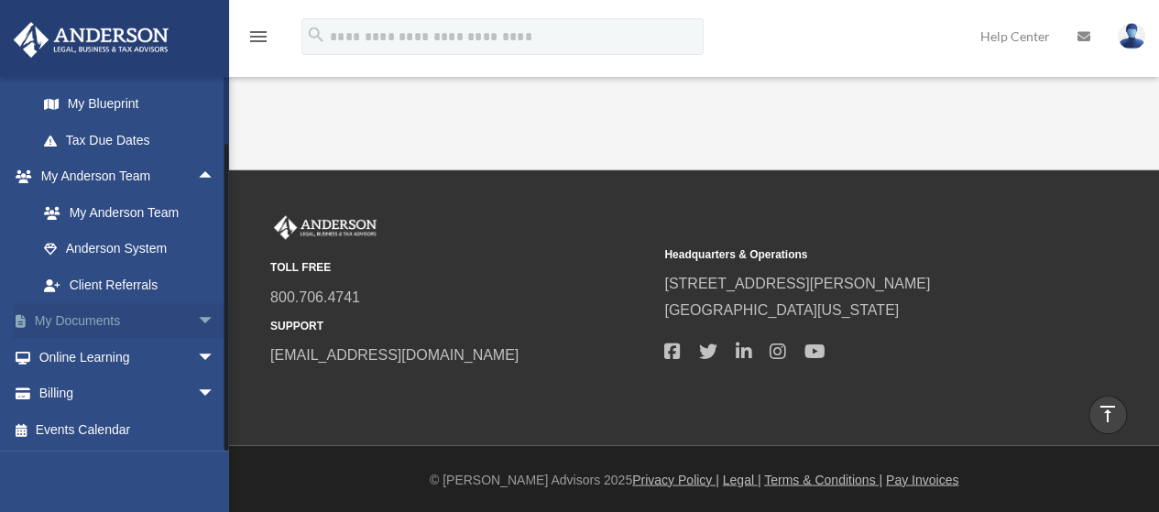
click at [197, 321] on span "arrow_drop_down" at bounding box center [215, 322] width 37 height 38
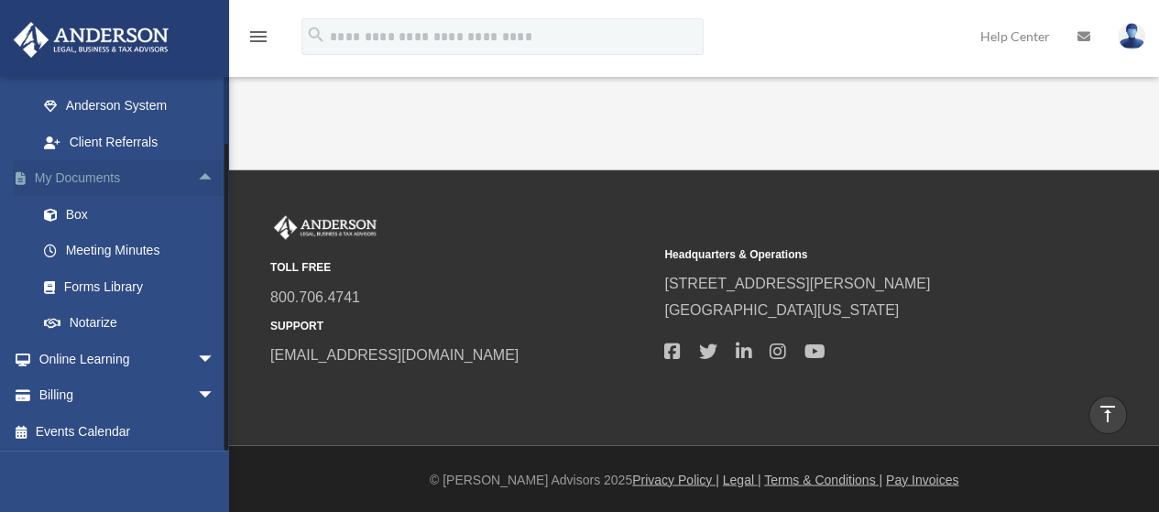
scroll to position [684, 0]
click at [132, 274] on link "Forms Library" at bounding box center [134, 285] width 217 height 37
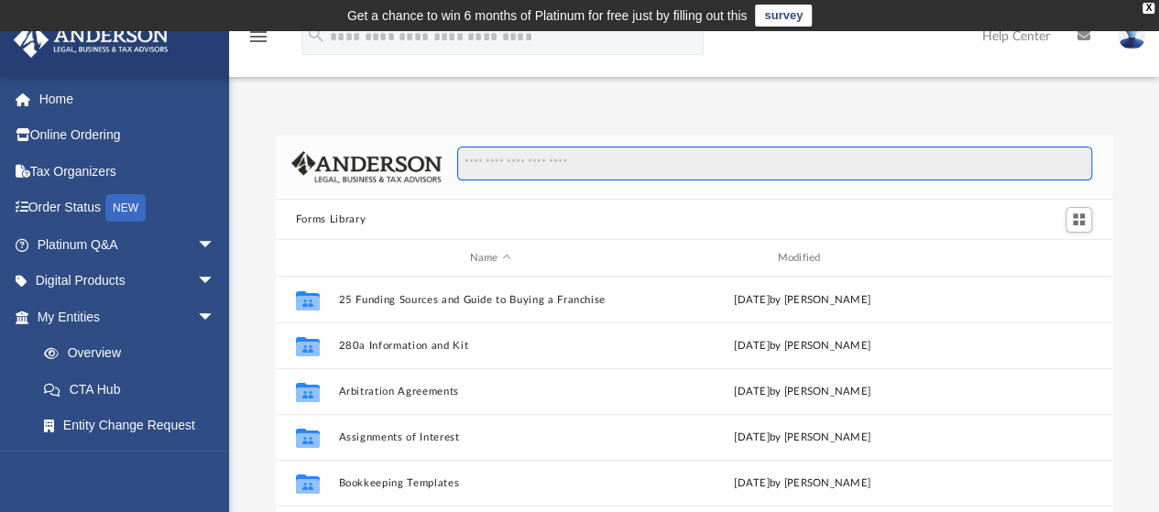
click at [591, 154] on input "Search files and folders" at bounding box center [774, 164] width 635 height 35
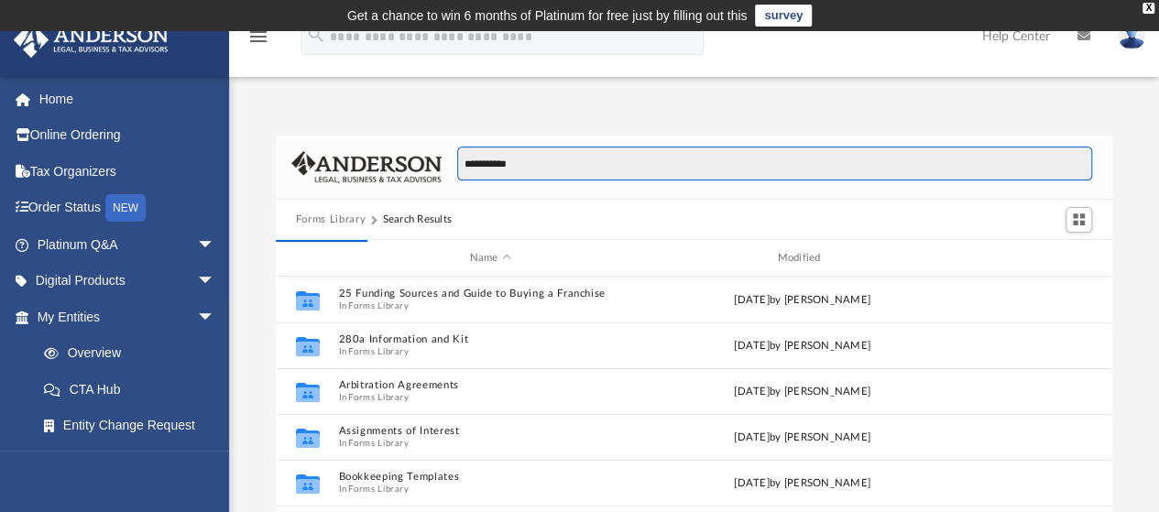
type input "**********"
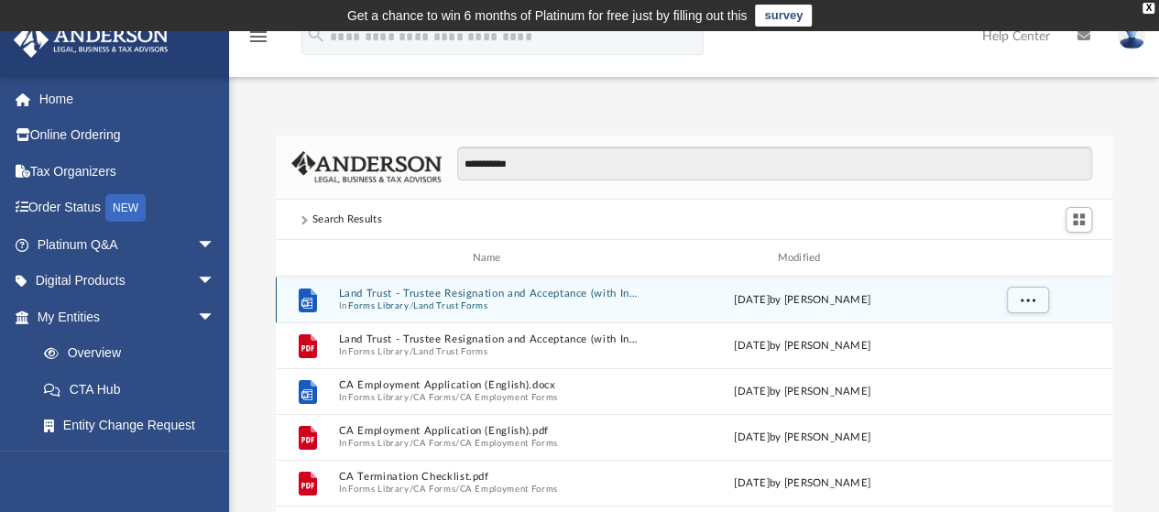
click at [478, 305] on button "Land Trust Forms" at bounding box center [450, 307] width 74 height 12
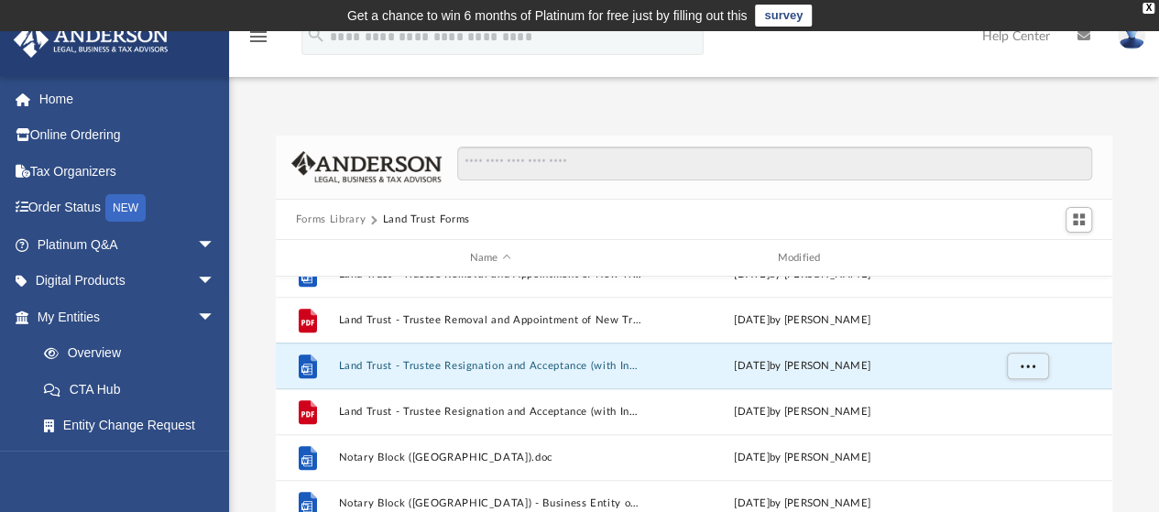
scroll to position [489, 0]
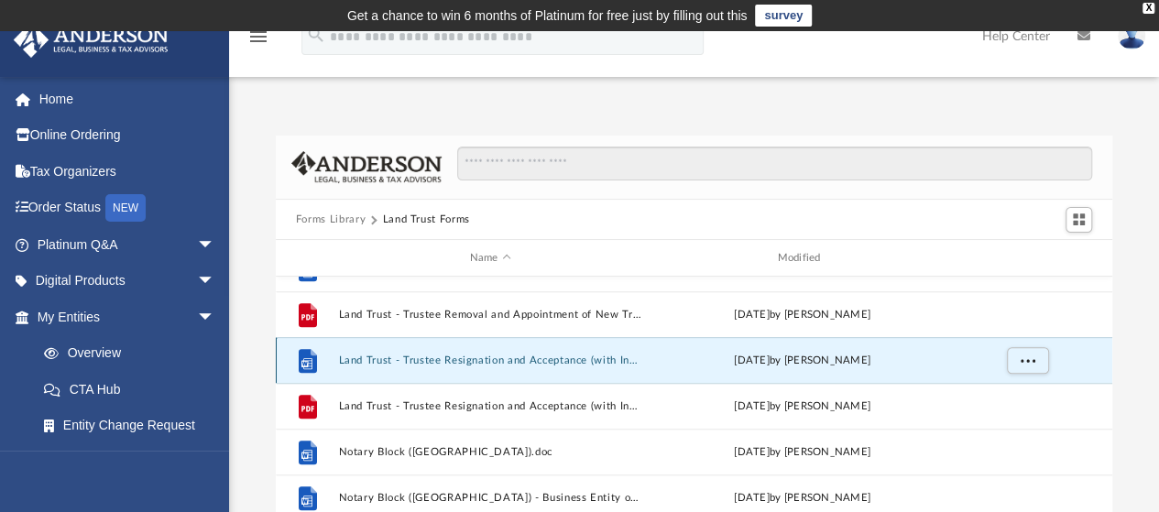
click at [450, 358] on button "Land Trust - Trustee Resignation and Acceptance (with Instructions).docx" at bounding box center [490, 361] width 304 height 12
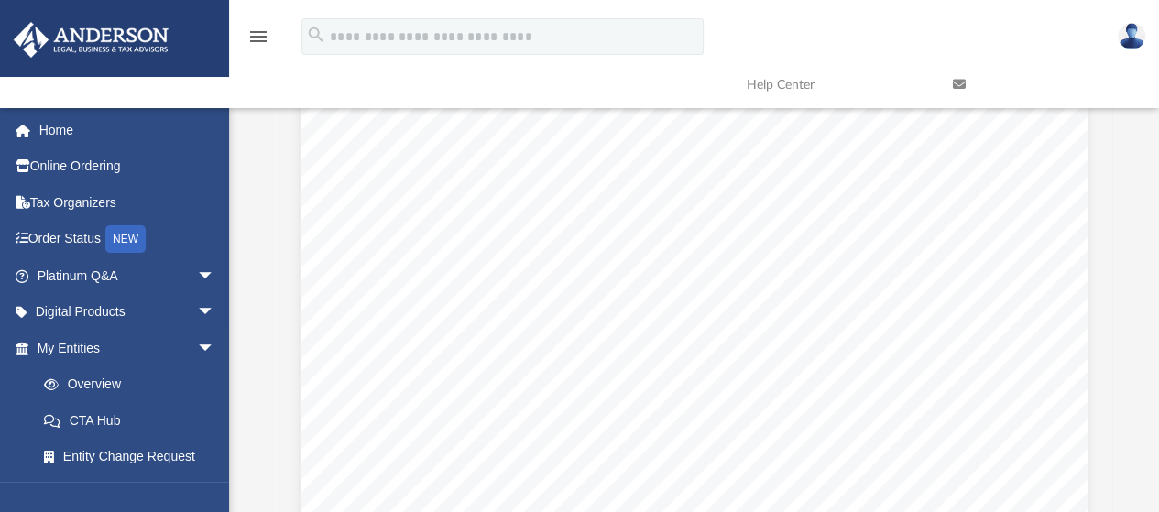
scroll to position [721, 0]
drag, startPoint x: 499, startPoint y: 374, endPoint x: 430, endPoint y: 399, distance: 73.9
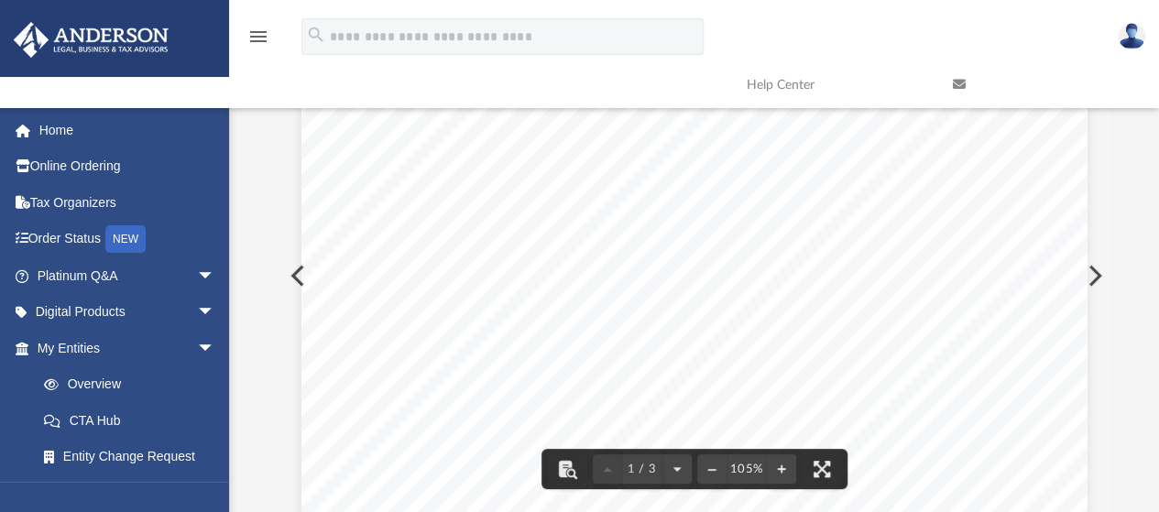
scroll to position [0, 0]
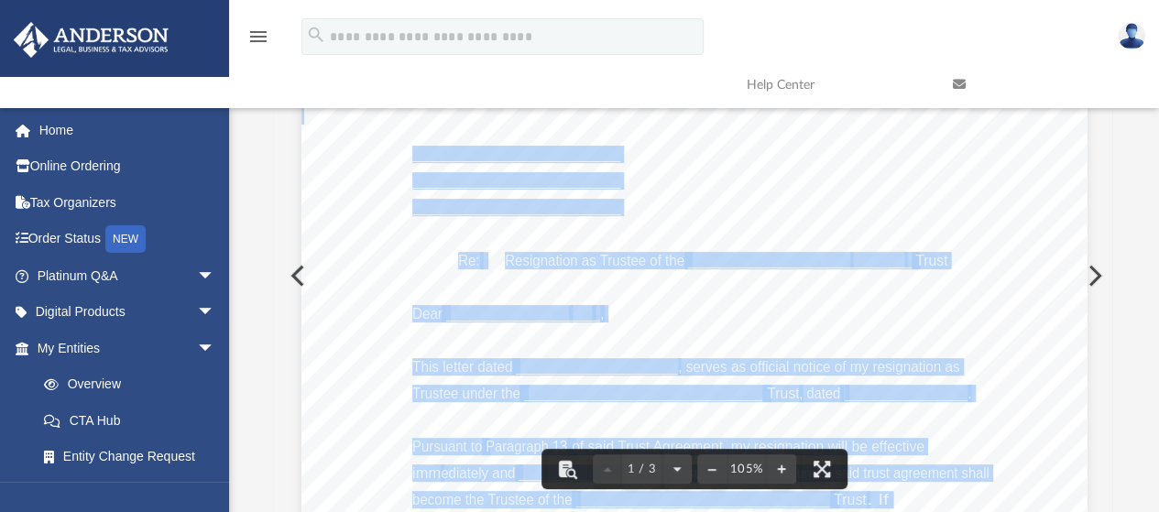
drag, startPoint x: 405, startPoint y: 159, endPoint x: 498, endPoint y: 410, distance: 267.0
drag, startPoint x: 988, startPoint y: 289, endPoint x: 984, endPoint y: 390, distance: 101.8
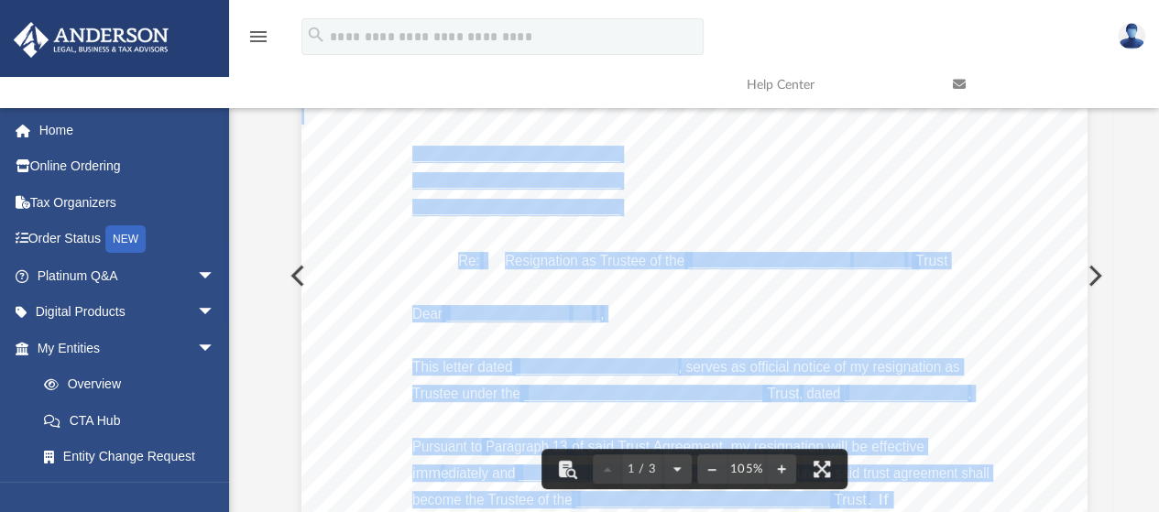
click at [1097, 278] on button "Preview" at bounding box center [1093, 275] width 40 height 51
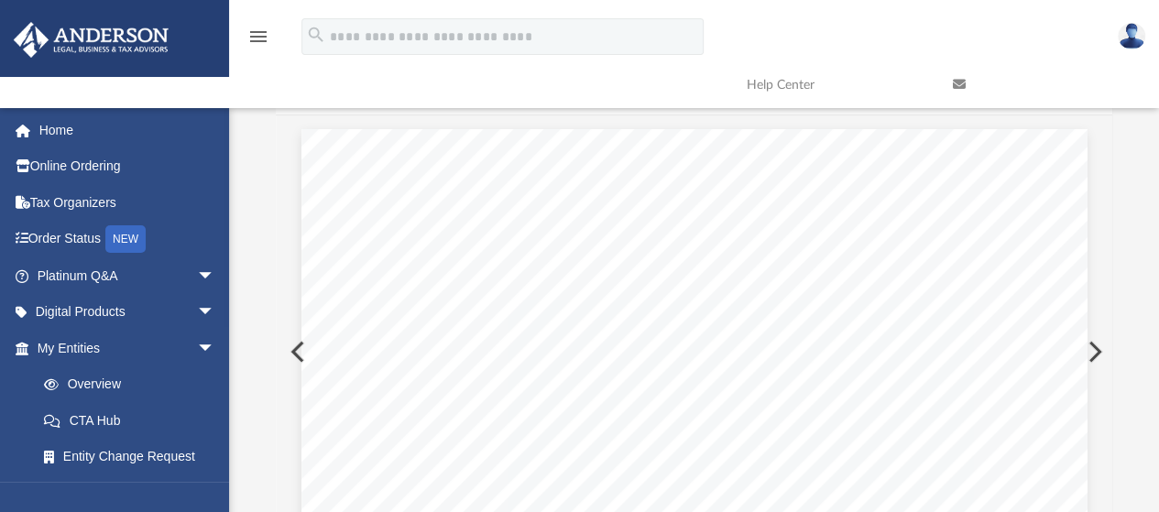
scroll to position [67, 0]
click at [197, 342] on span "arrow_drop_down" at bounding box center [215, 349] width 37 height 38
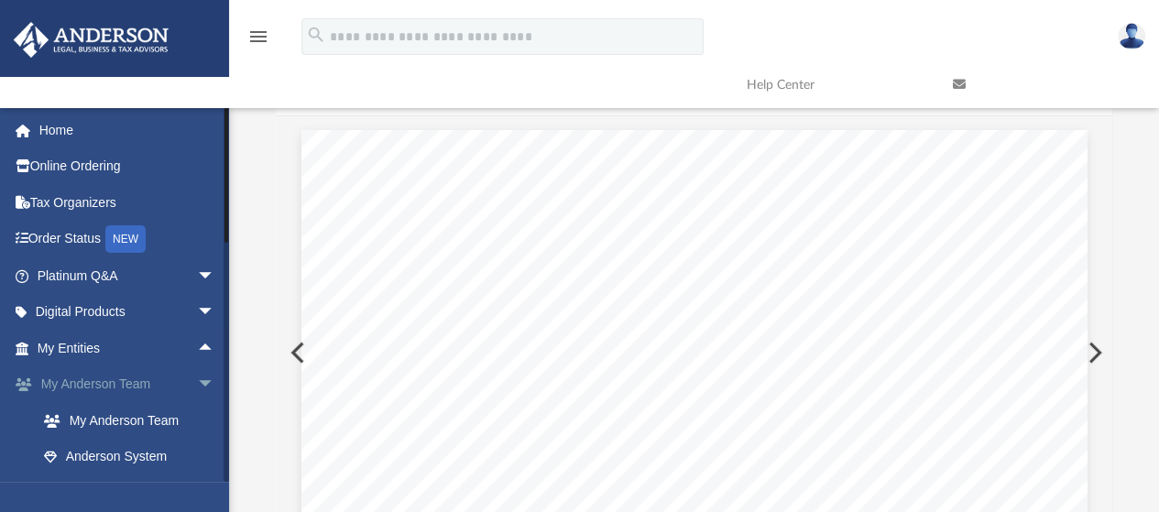
click at [197, 390] on span "arrow_drop_down" at bounding box center [215, 386] width 37 height 38
click at [198, 419] on span "arrow_drop_down" at bounding box center [215, 421] width 37 height 38
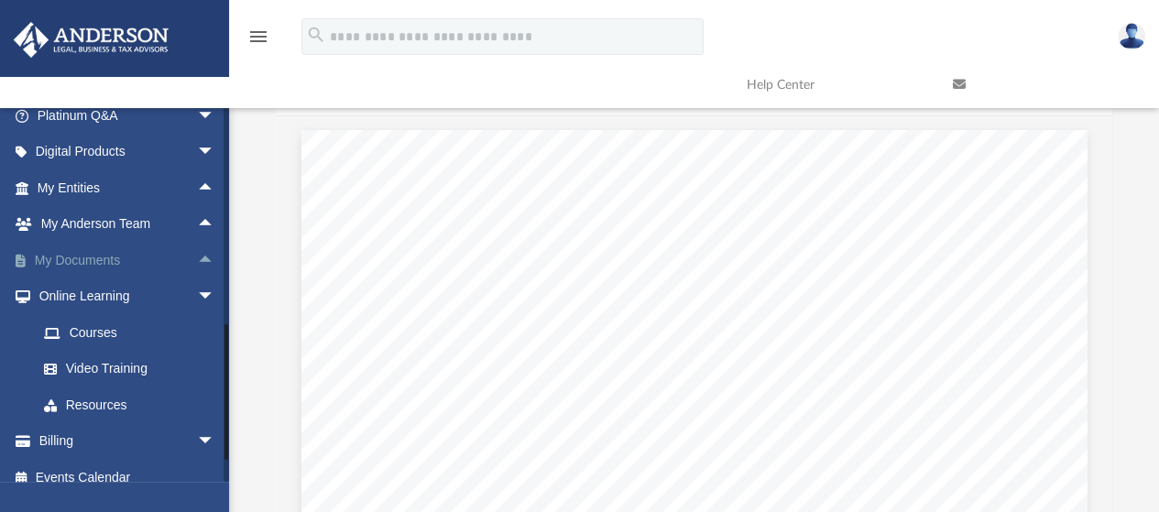
scroll to position [161, 0]
click at [197, 262] on span "arrow_drop_up" at bounding box center [215, 260] width 37 height 38
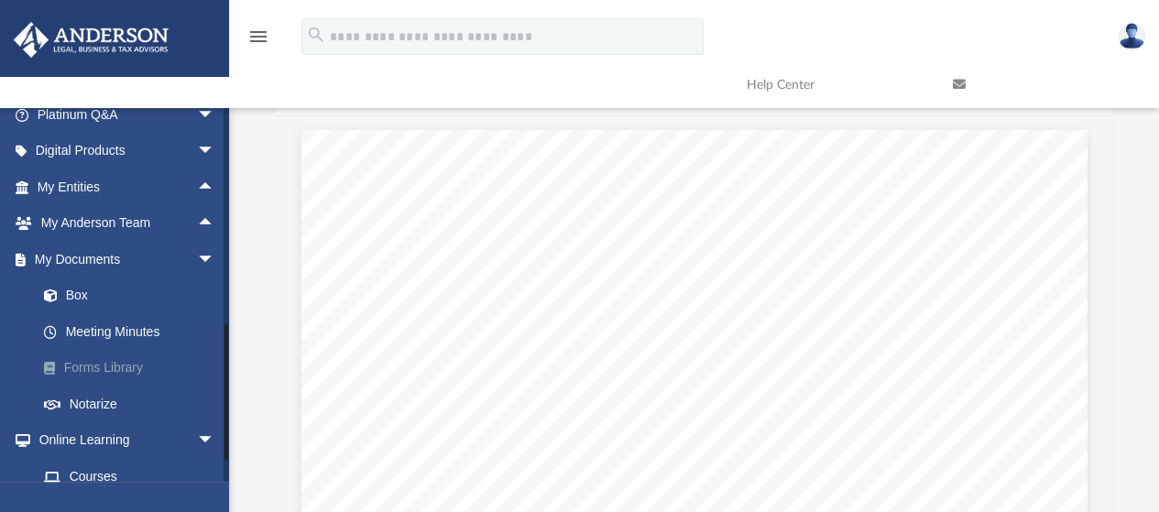
click at [148, 364] on link "Forms Library" at bounding box center [134, 368] width 217 height 37
click at [127, 358] on link "Forms Library" at bounding box center [134, 368] width 217 height 37
click at [301, 356] on div "___________________________ ___________________________ _______________________…" at bounding box center [694, 512] width 786 height 1017
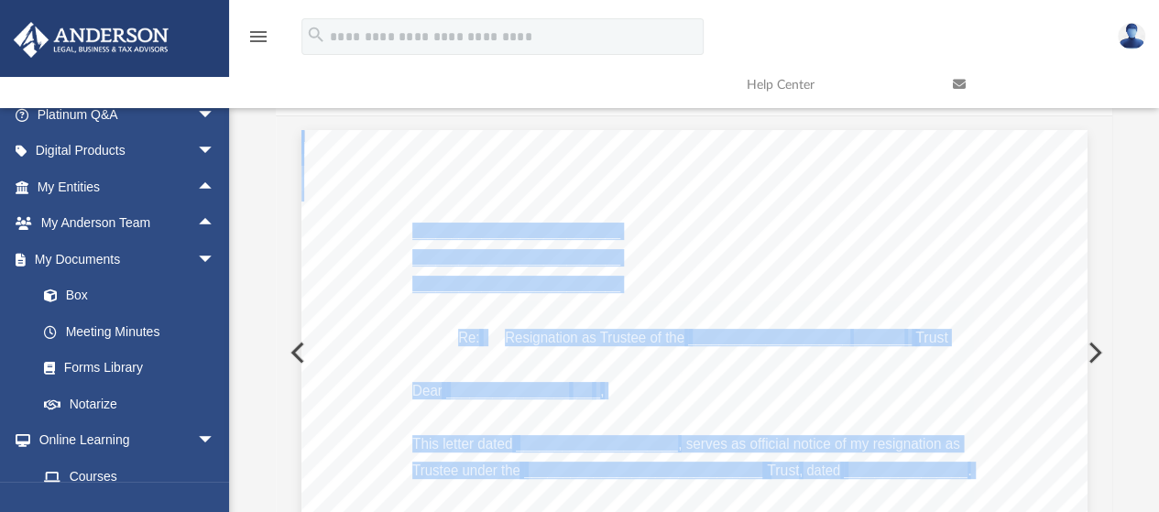
drag, startPoint x: 406, startPoint y: 235, endPoint x: 469, endPoint y: 353, distance: 133.2
click at [105, 368] on link "Forms Library" at bounding box center [134, 368] width 217 height 37
click at [102, 333] on link "Meeting Minutes" at bounding box center [134, 331] width 217 height 37
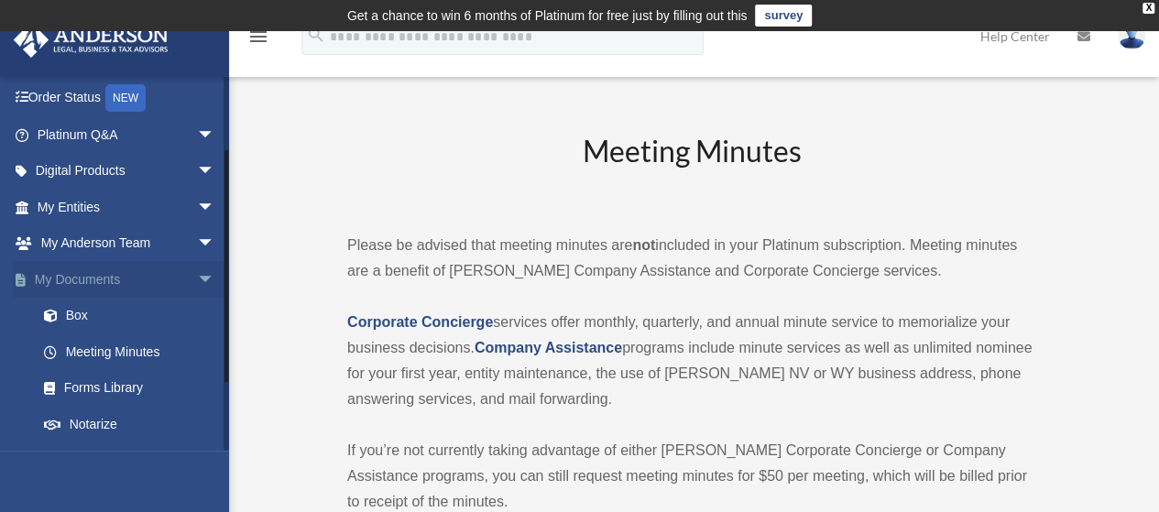
scroll to position [111, 0]
click at [134, 388] on link "Forms Library" at bounding box center [134, 387] width 217 height 37
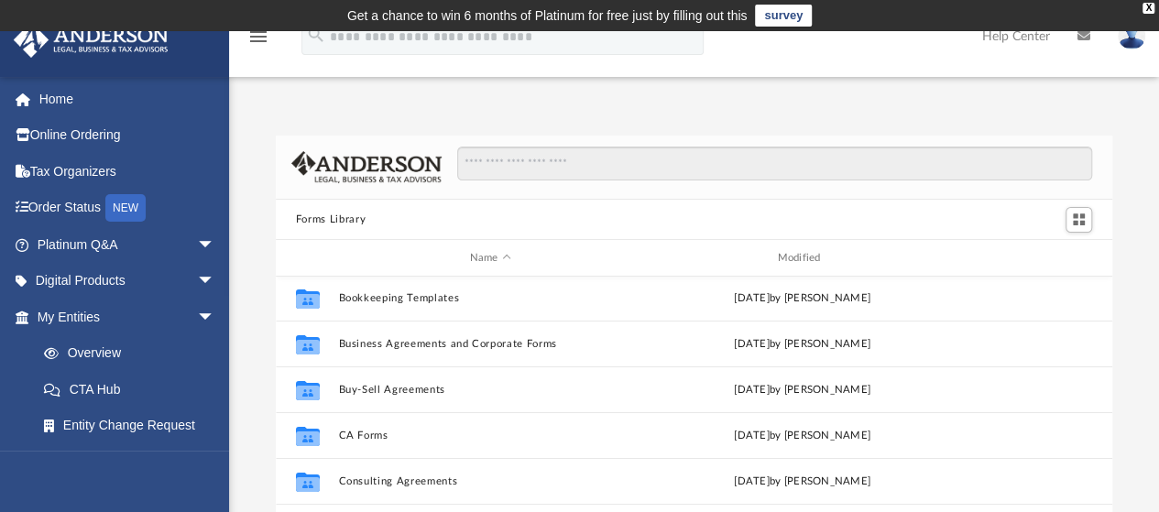
scroll to position [251, 0]
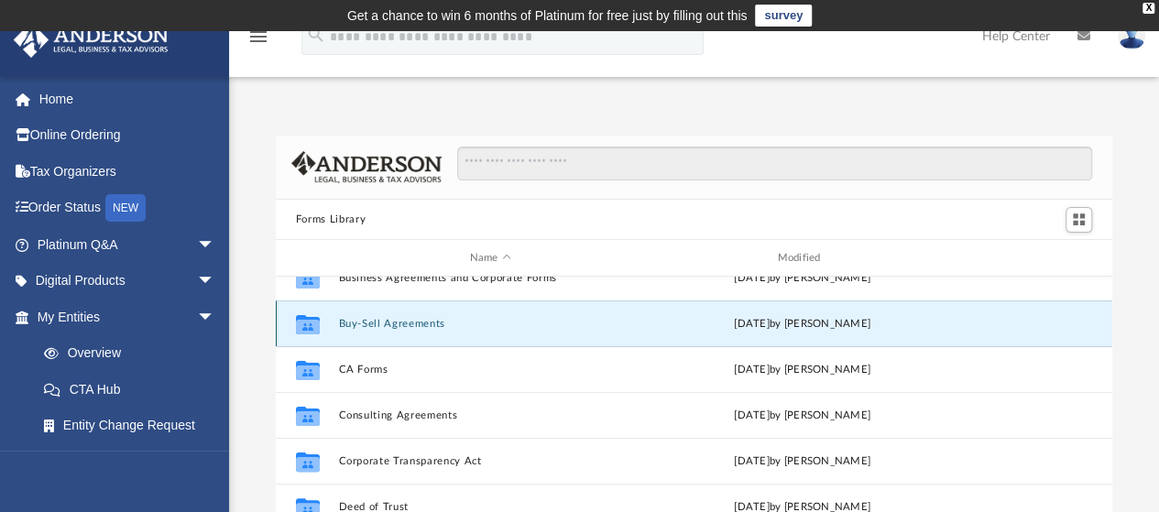
click at [413, 325] on button "Buy-Sell Agreements" at bounding box center [490, 324] width 304 height 12
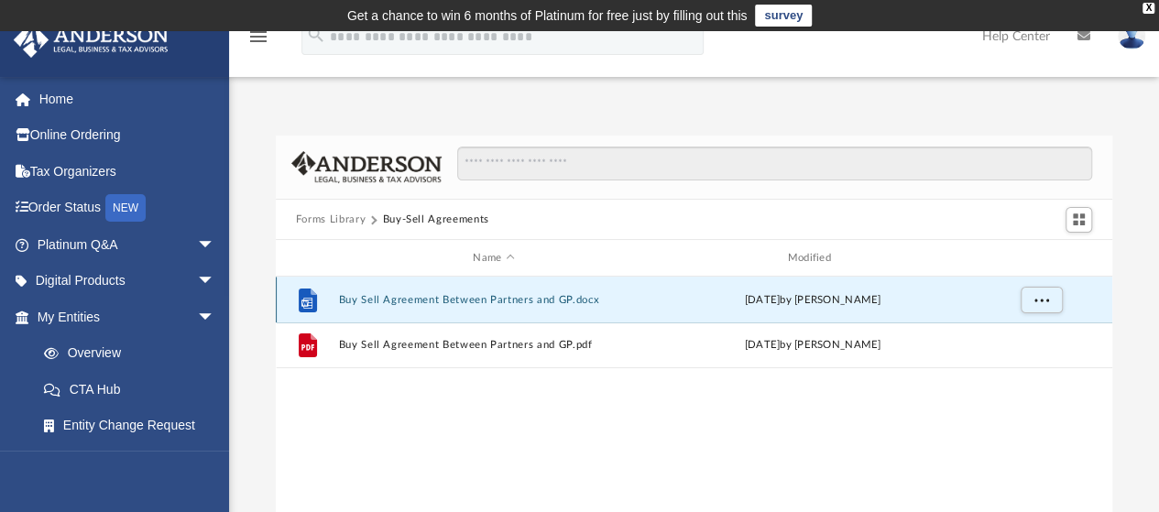
click at [416, 302] on button "Buy Sell Agreement Between Partners and GP.docx" at bounding box center [493, 300] width 311 height 12
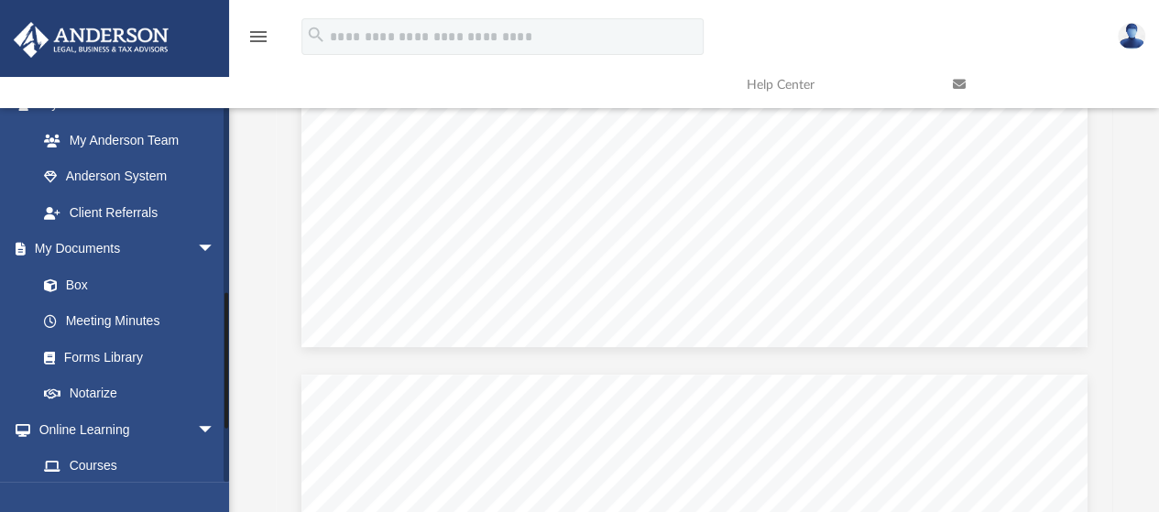
scroll to position [504, 0]
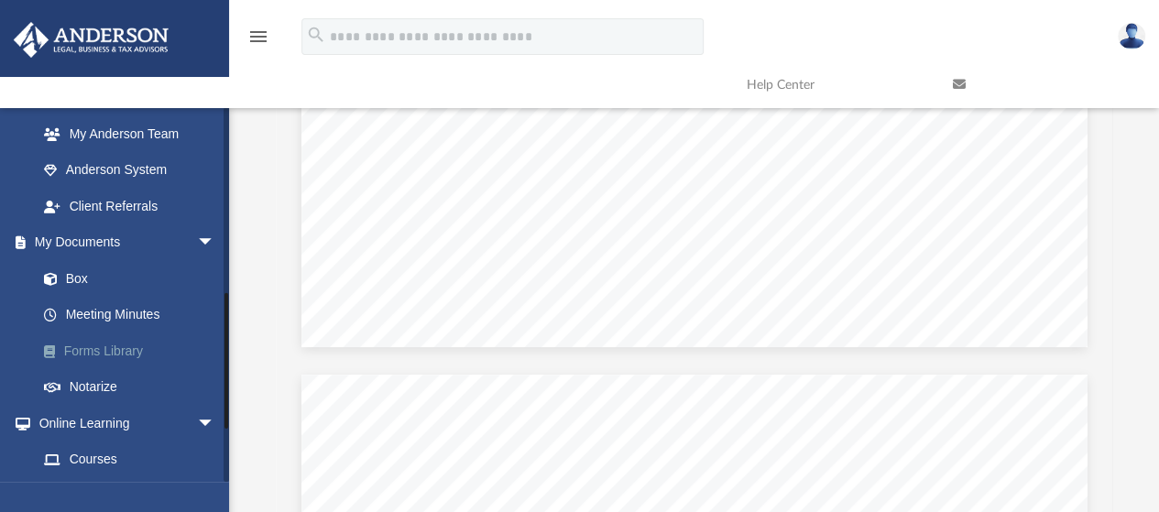
click at [110, 345] on link "Forms Library" at bounding box center [134, 351] width 217 height 37
click at [95, 351] on link "Forms Library" at bounding box center [134, 351] width 217 height 37
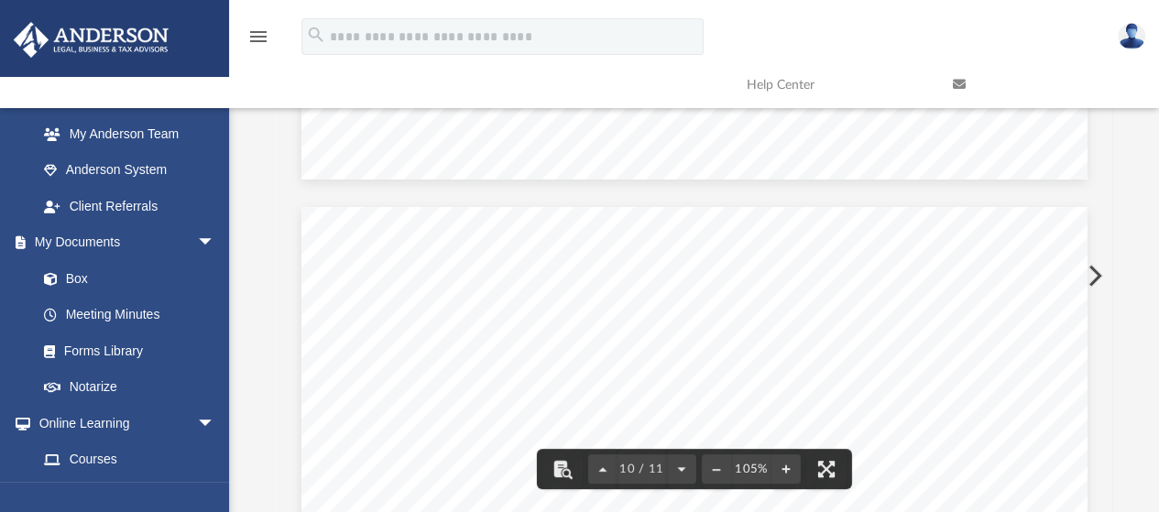
scroll to position [9256, 0]
click at [122, 326] on link "Meeting Minutes" at bounding box center [134, 315] width 217 height 37
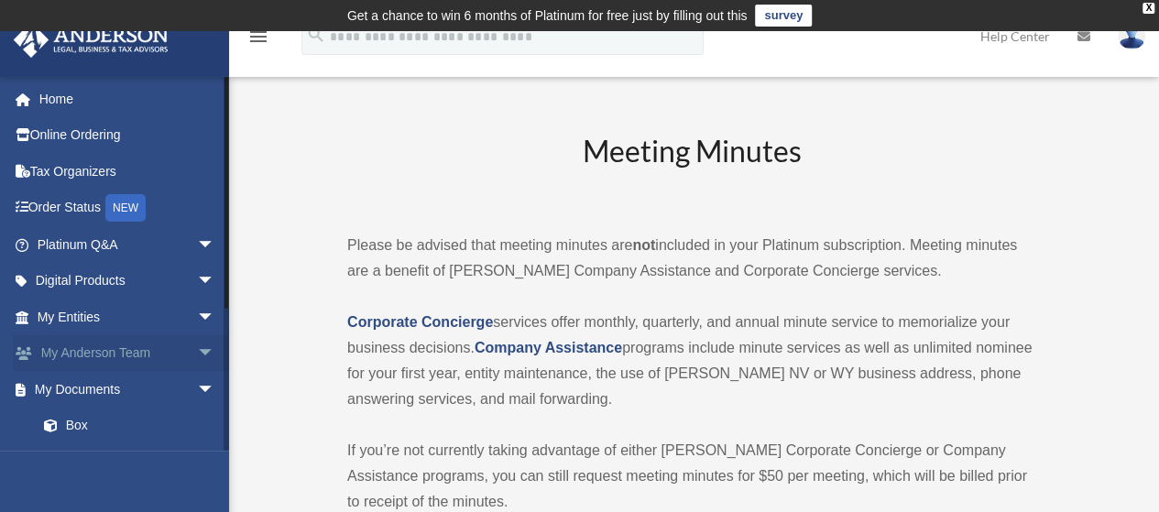
click at [197, 360] on span "arrow_drop_down" at bounding box center [215, 354] width 37 height 38
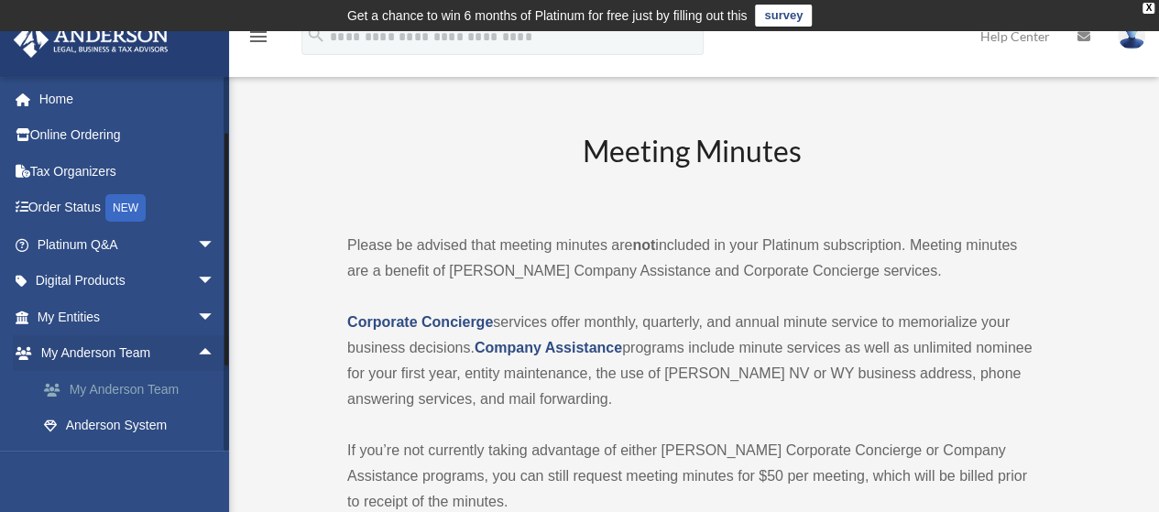
scroll to position [233, 0]
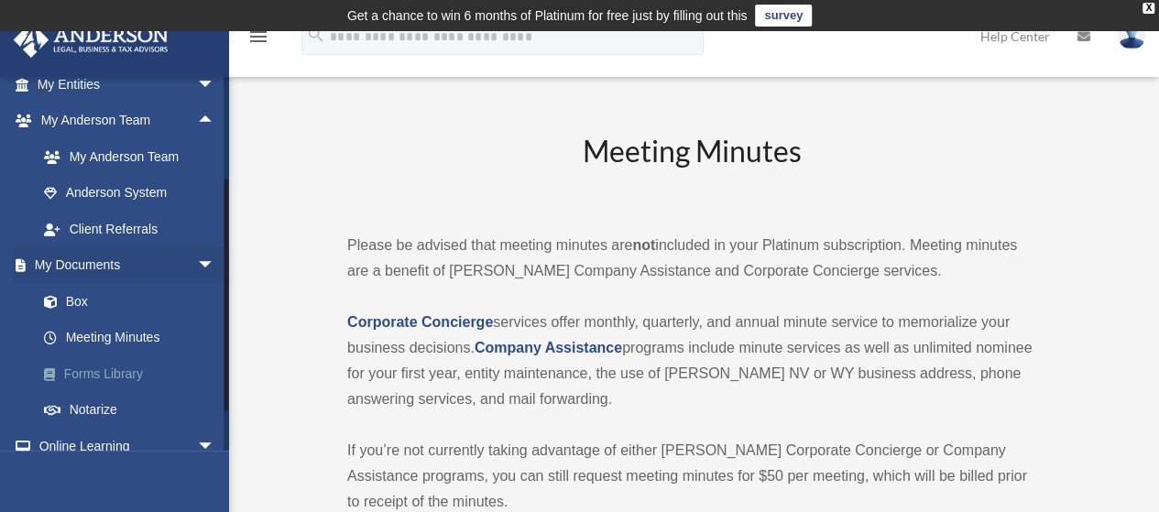
click at [114, 373] on link "Forms Library" at bounding box center [134, 374] width 217 height 37
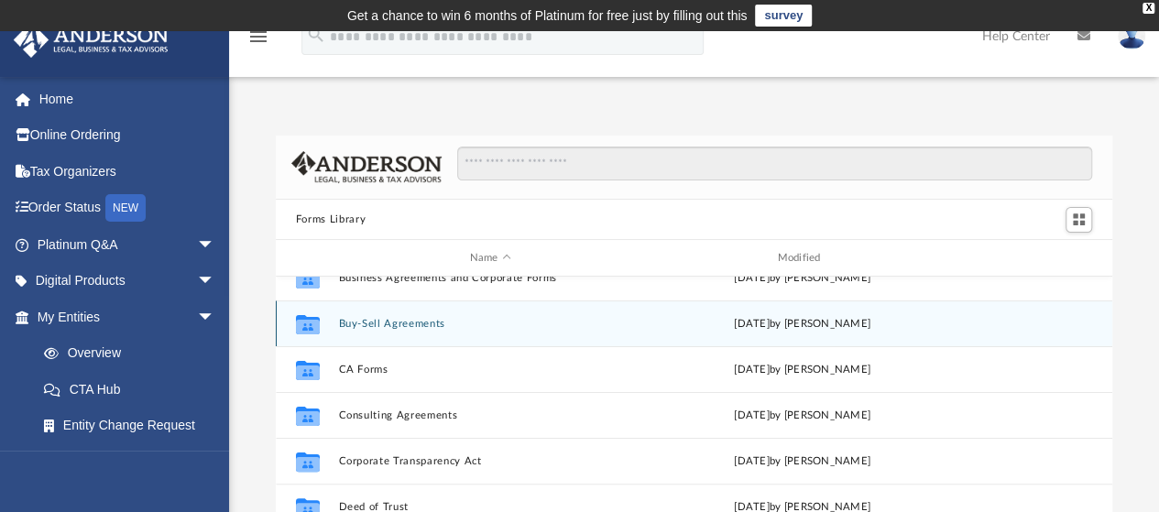
scroll to position [253, 0]
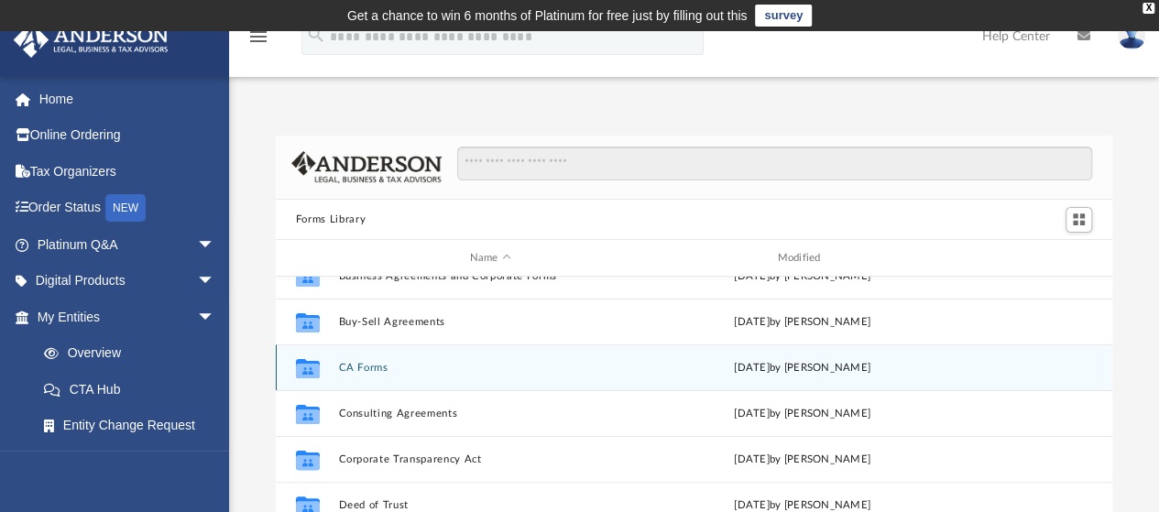
click at [363, 364] on button "CA Forms" at bounding box center [490, 368] width 304 height 12
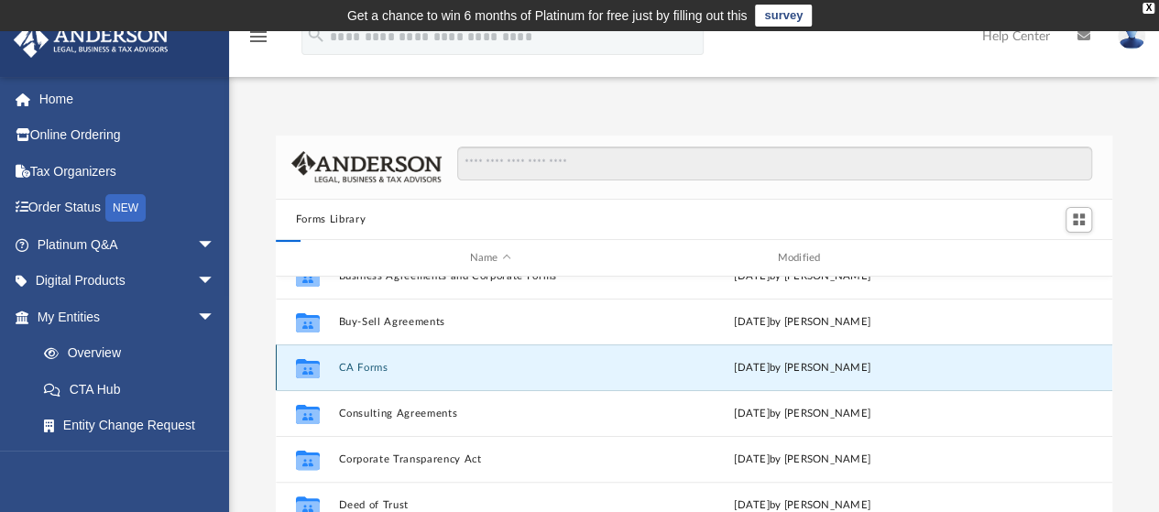
scroll to position [0, 0]
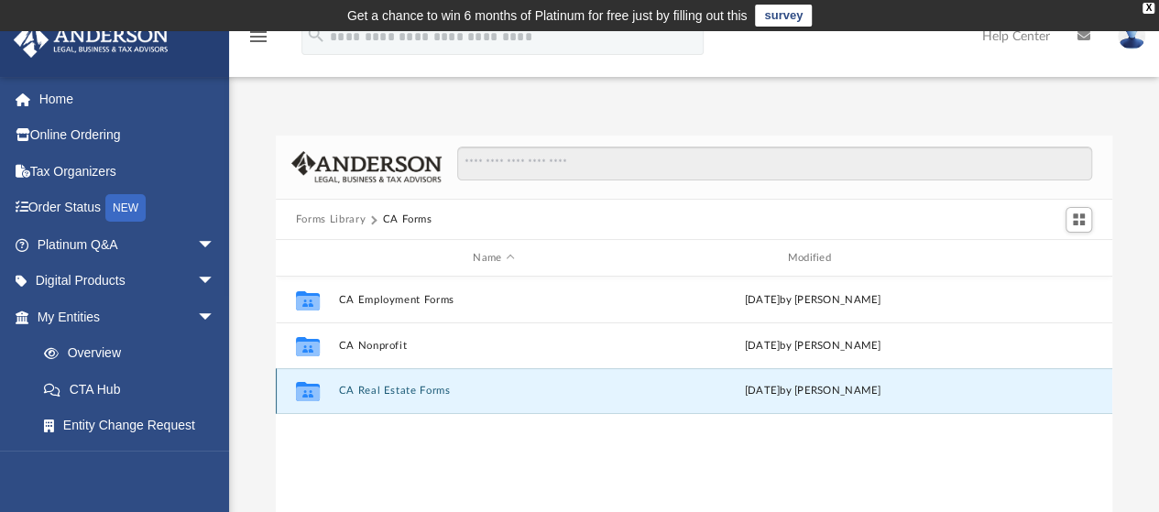
click at [388, 391] on button "CA Real Estate Forms" at bounding box center [493, 392] width 311 height 12
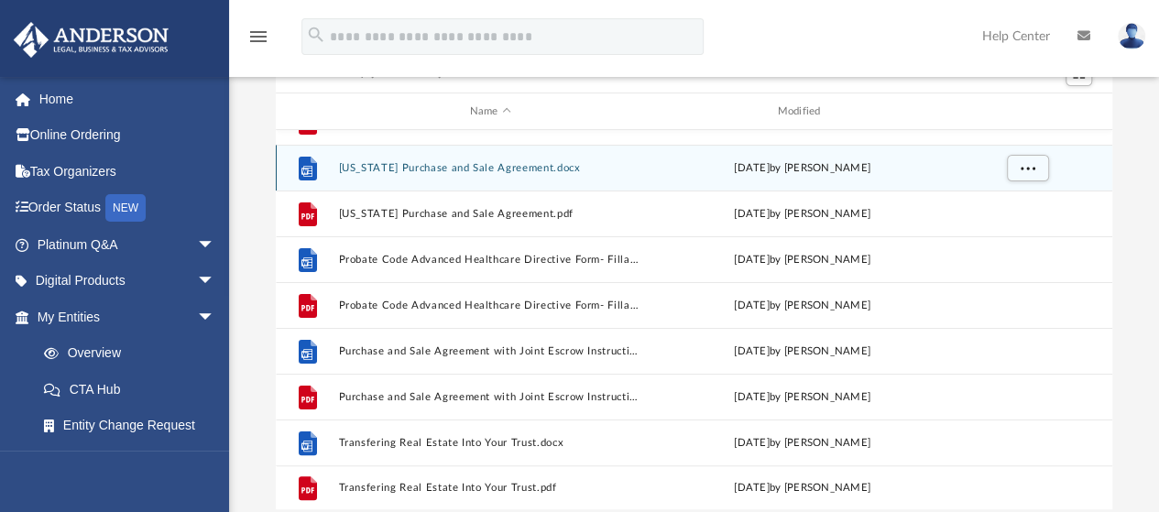
scroll to position [181, 0]
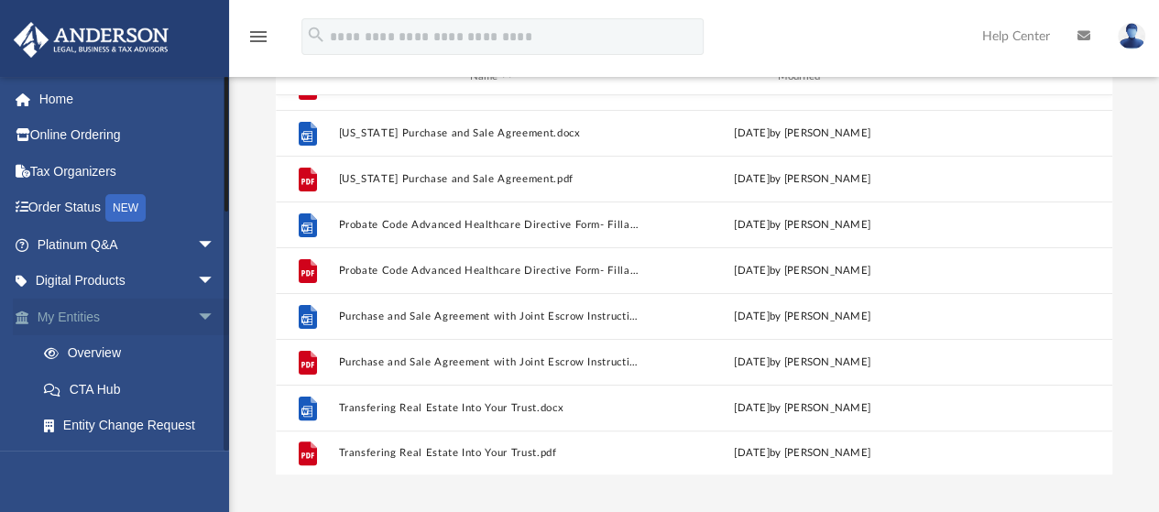
click at [197, 318] on span "arrow_drop_down" at bounding box center [215, 318] width 37 height 38
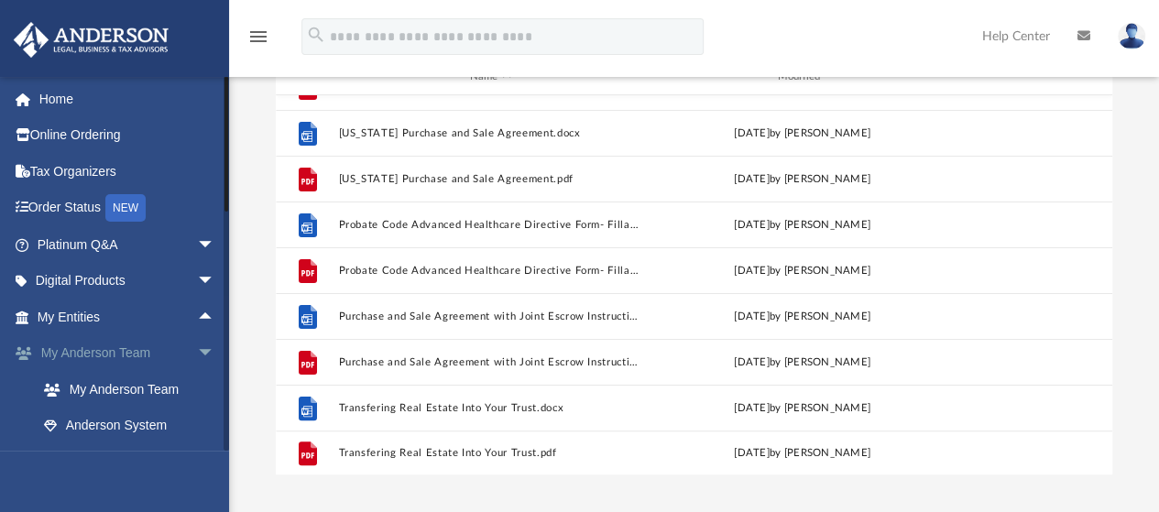
click at [197, 350] on span "arrow_drop_down" at bounding box center [215, 354] width 37 height 38
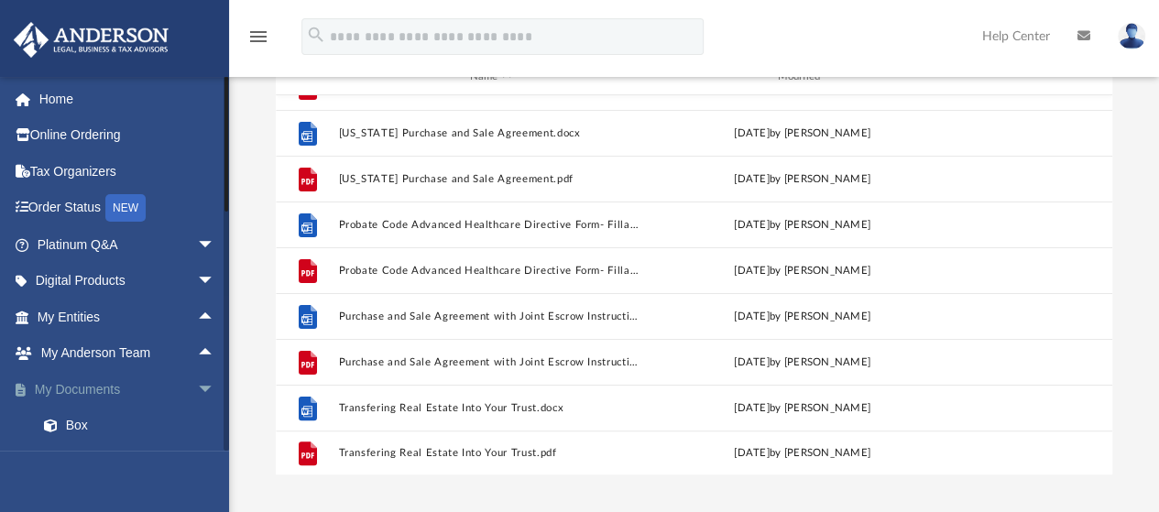
click at [204, 387] on span "arrow_drop_down" at bounding box center [215, 390] width 37 height 38
click at [197, 388] on span "arrow_drop_up" at bounding box center [215, 390] width 37 height 38
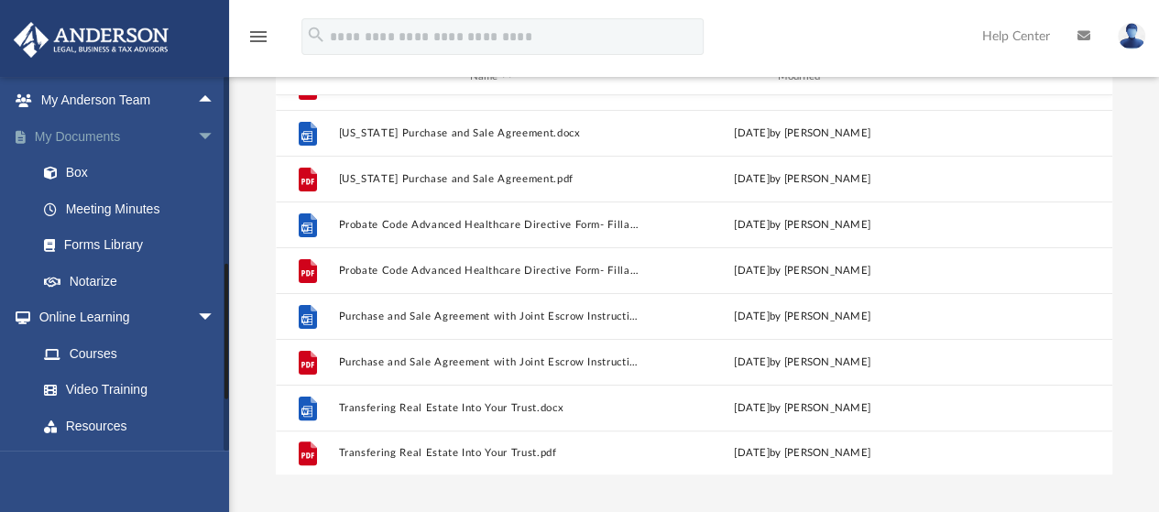
scroll to position [254, 0]
click at [134, 244] on link "Forms Library" at bounding box center [134, 244] width 217 height 37
click at [152, 246] on link "Forms Library" at bounding box center [134, 244] width 217 height 37
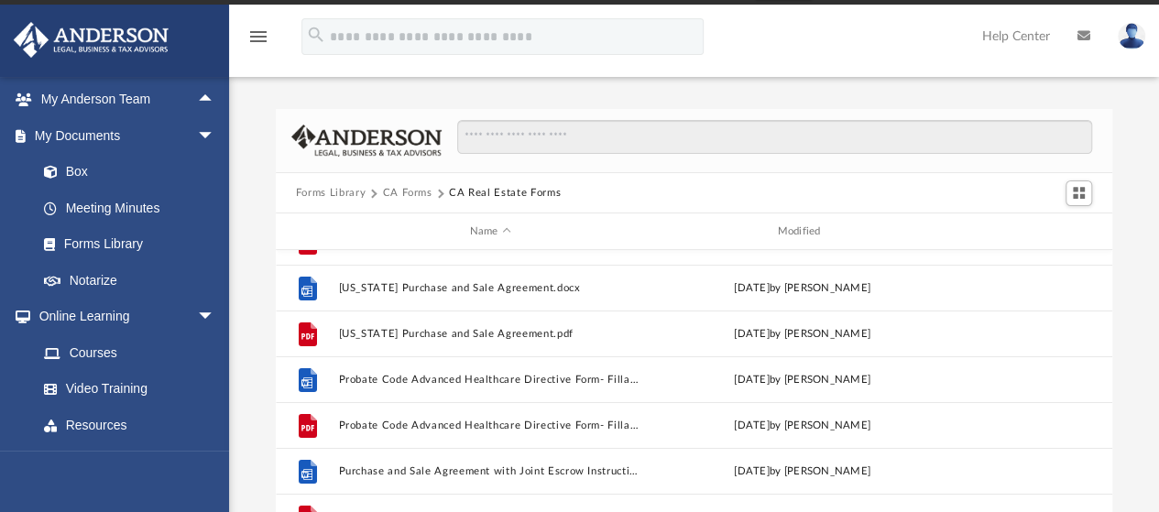
scroll to position [0, 0]
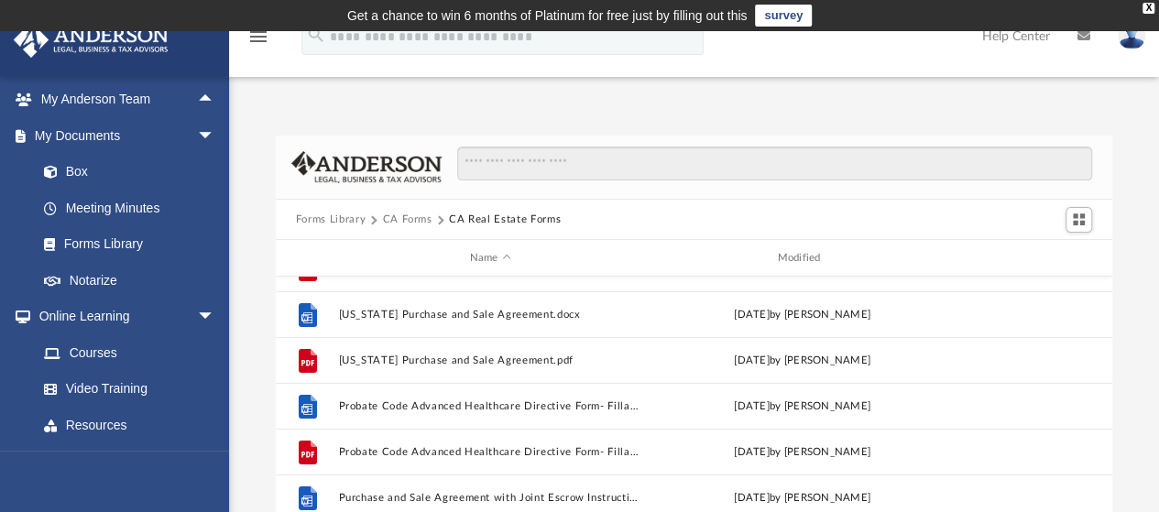
click at [335, 218] on button "Forms Library" at bounding box center [331, 220] width 70 height 16
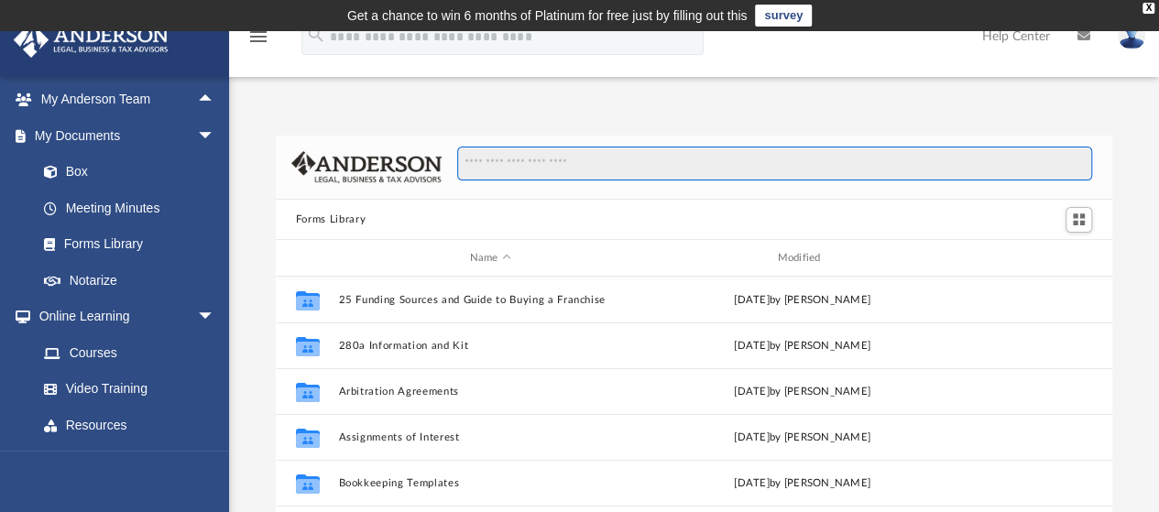
click at [575, 162] on input "Search files and folders" at bounding box center [774, 164] width 635 height 35
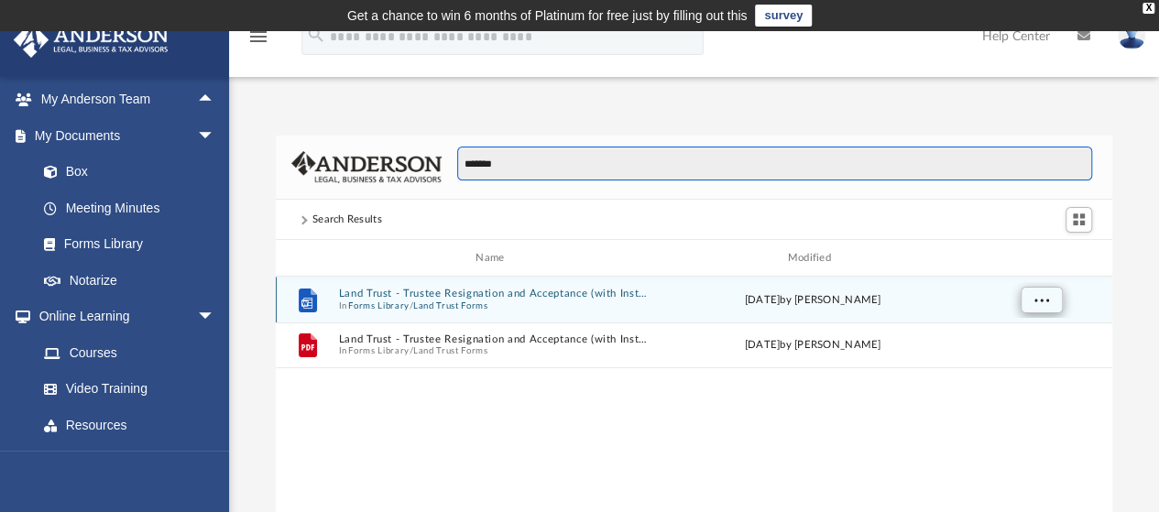
type input "*******"
click at [1043, 308] on button "More options" at bounding box center [1041, 300] width 42 height 27
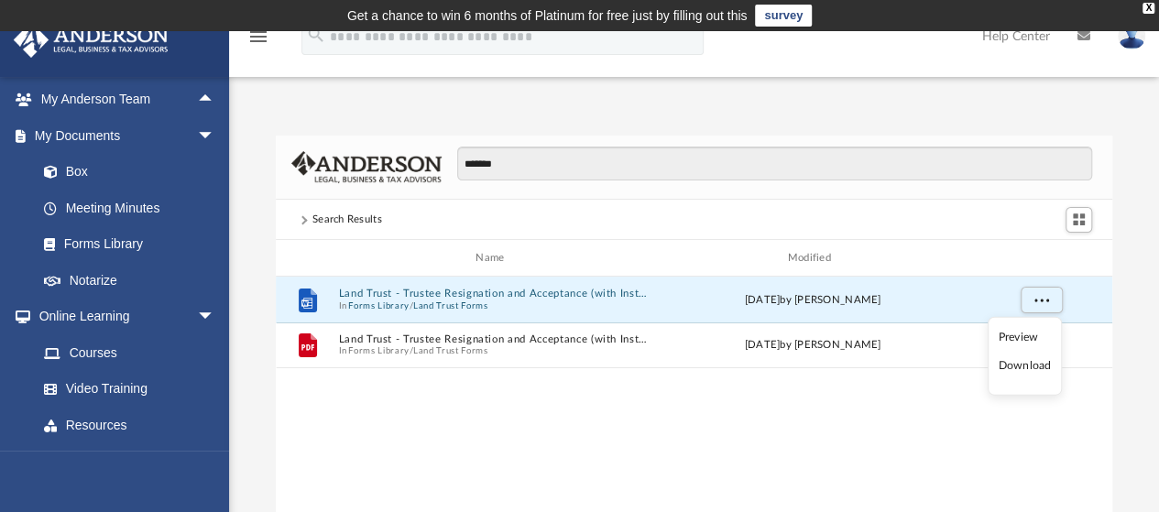
click at [1042, 367] on li "Download" at bounding box center [1024, 365] width 53 height 19
click at [736, 450] on div "File Land Trust - Trustee Resignation and Acceptance (with Instructions).docx I…" at bounding box center [694, 467] width 837 height 380
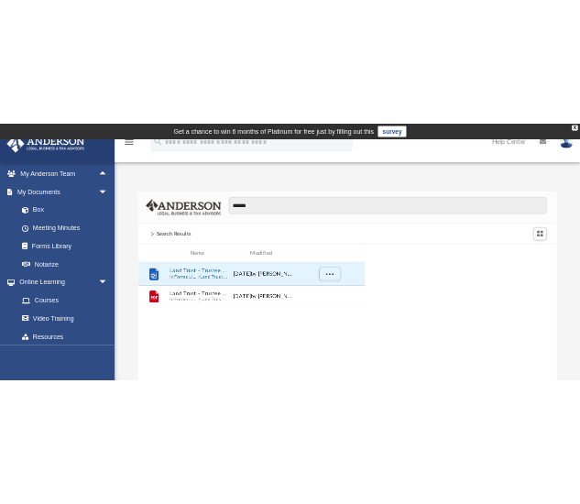
scroll to position [15, 15]
